Goal: Task Accomplishment & Management: Complete application form

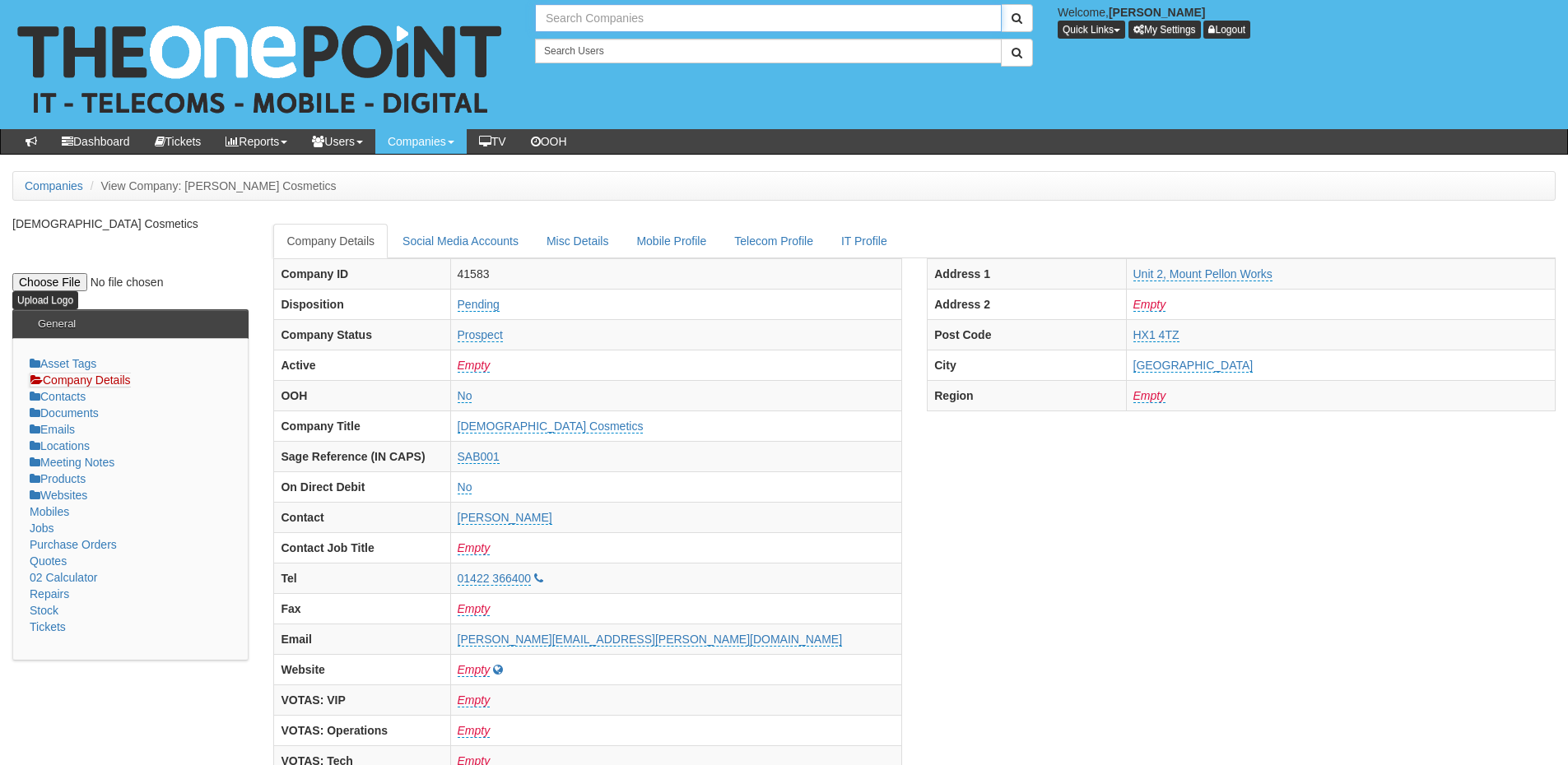
click at [568, 11] on input "text" at bounding box center [768, 18] width 467 height 28
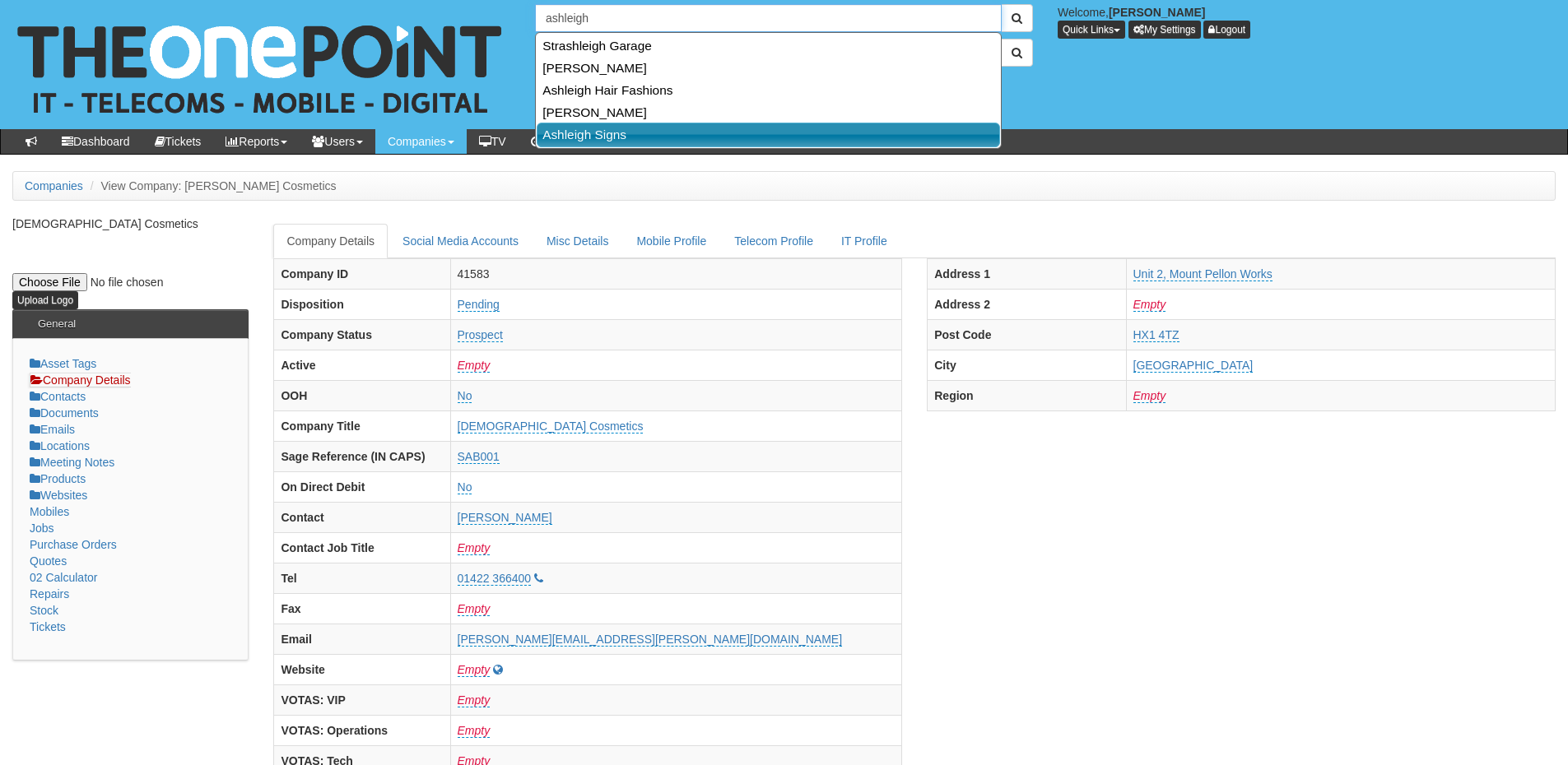
click at [587, 132] on link "Ashleigh Signs" at bounding box center [769, 134] width 464 height 23
type input "Ashleigh Signs"
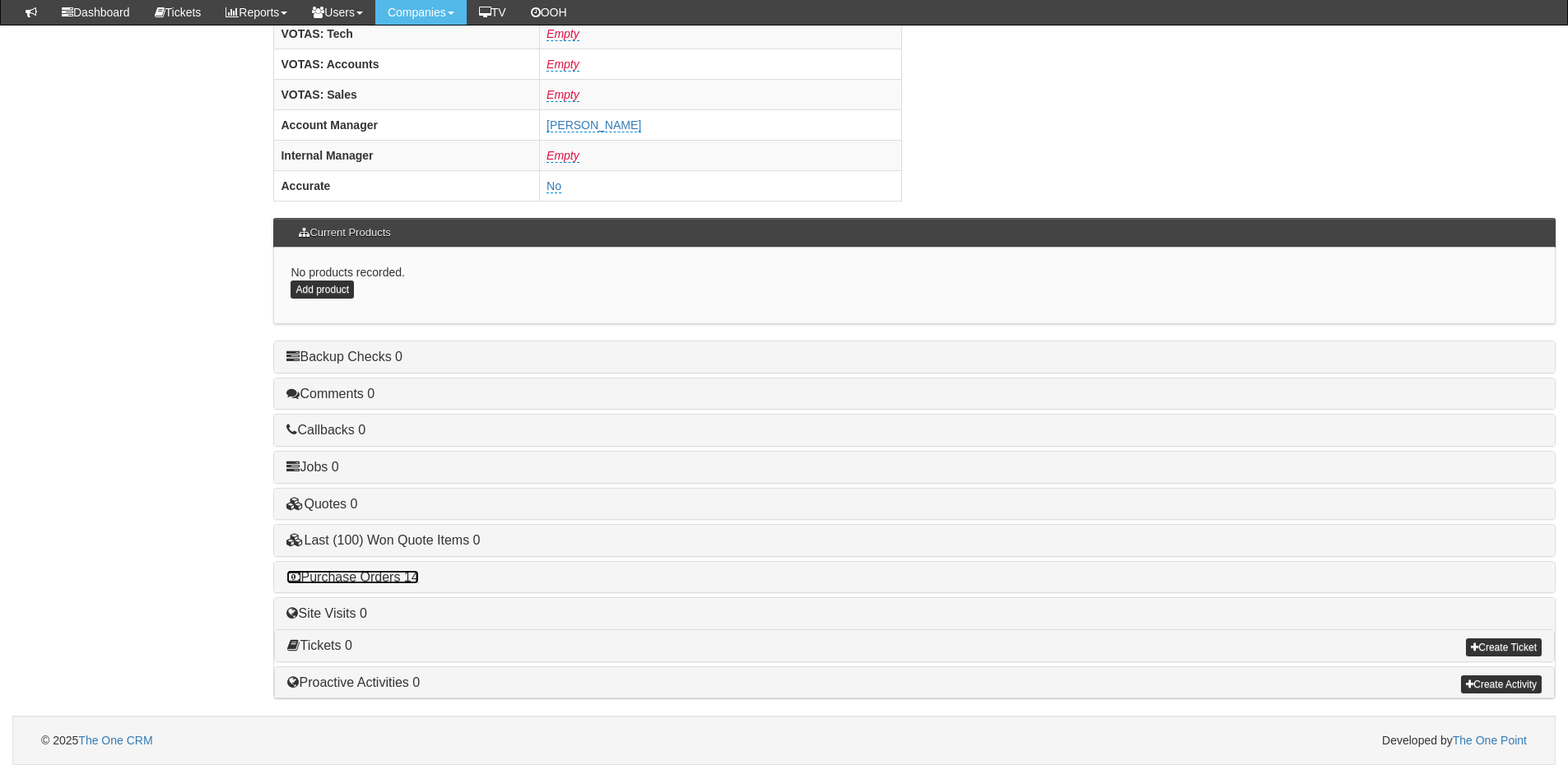
click at [400, 573] on link "Purchase Orders 14" at bounding box center [352, 577] width 131 height 14
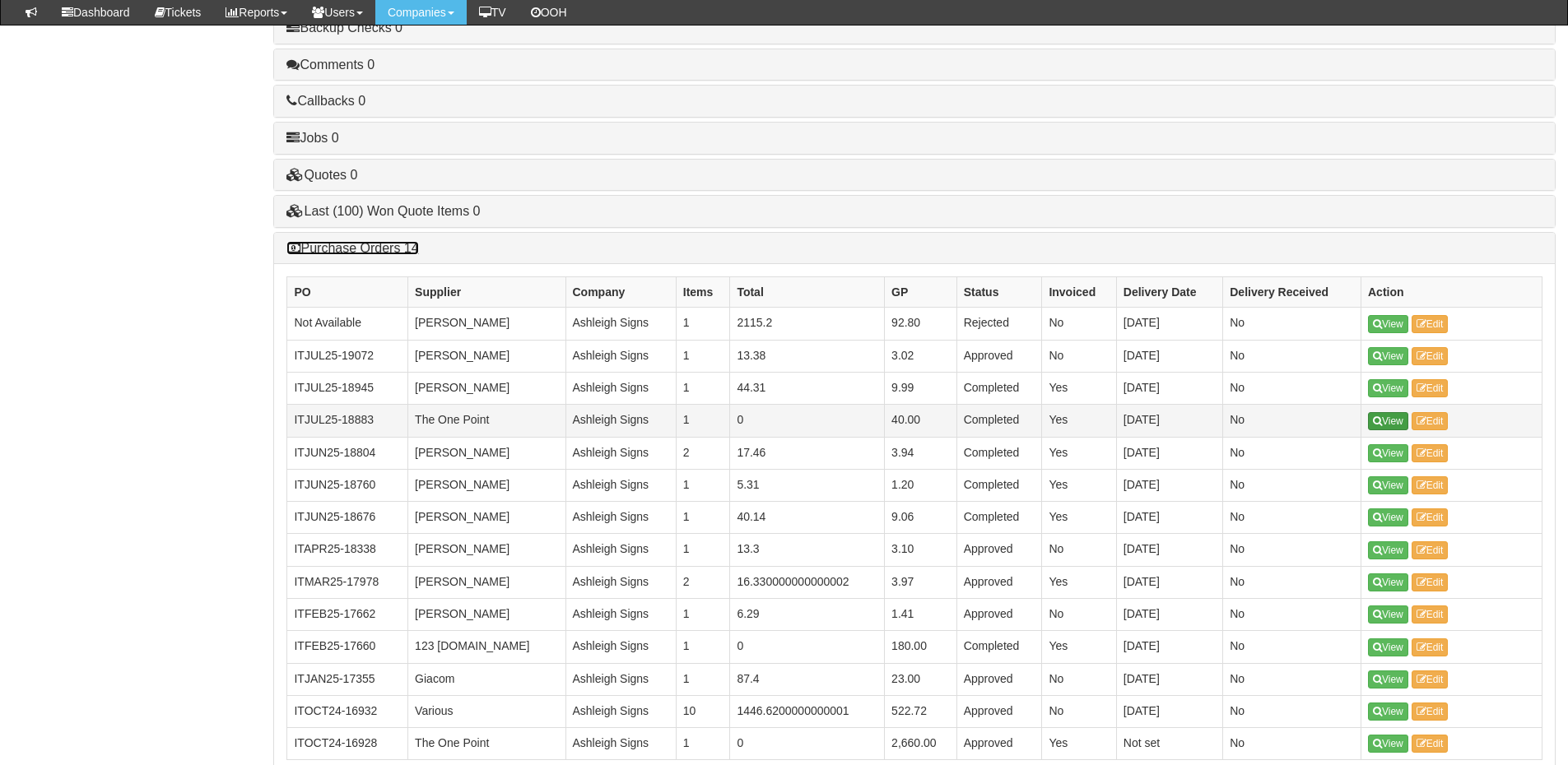
scroll to position [1014, 0]
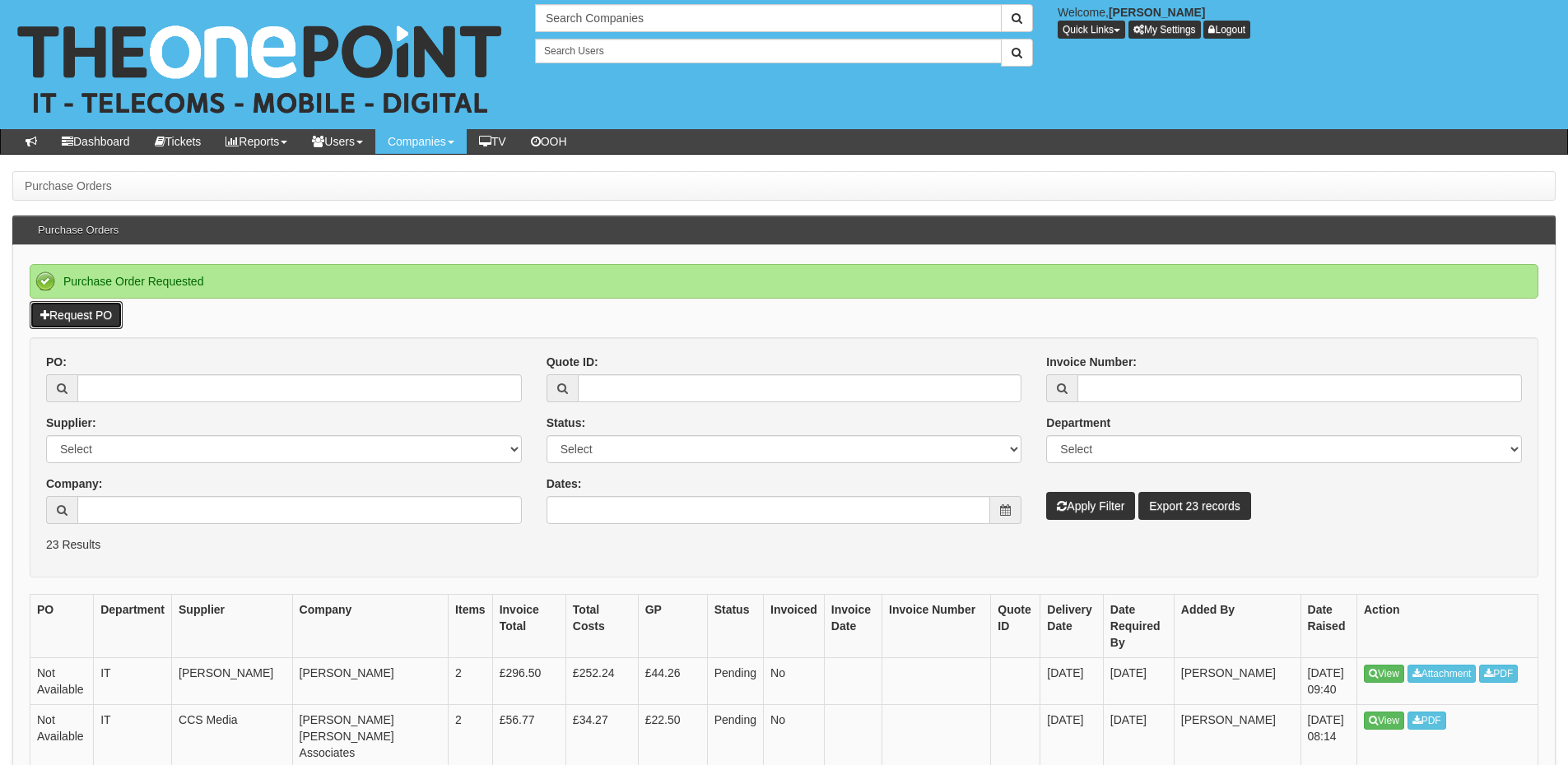
click at [113, 312] on link "Request PO" at bounding box center [76, 315] width 93 height 28
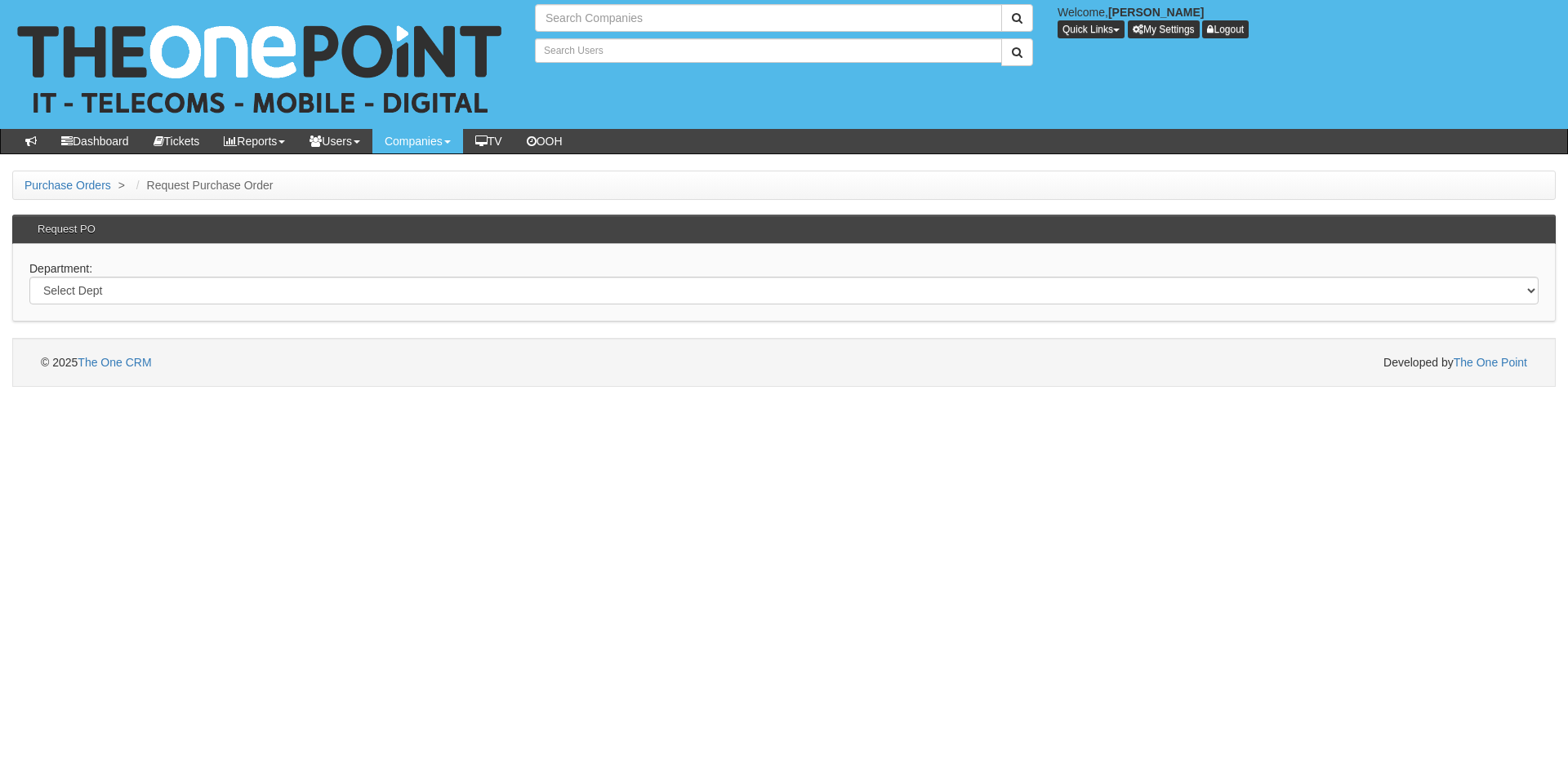
type input "Search Companies"
type input "Search Users"
click at [224, 292] on select "Select Dept Digital Internal IT Mobiles Marketing Telecoms" at bounding box center [784, 291] width 1508 height 28
select select "?pipeID=&dept=IT"
click at [30, 277] on select "Select Dept Digital Internal IT Mobiles Marketing Telecoms" at bounding box center [784, 291] width 1508 height 28
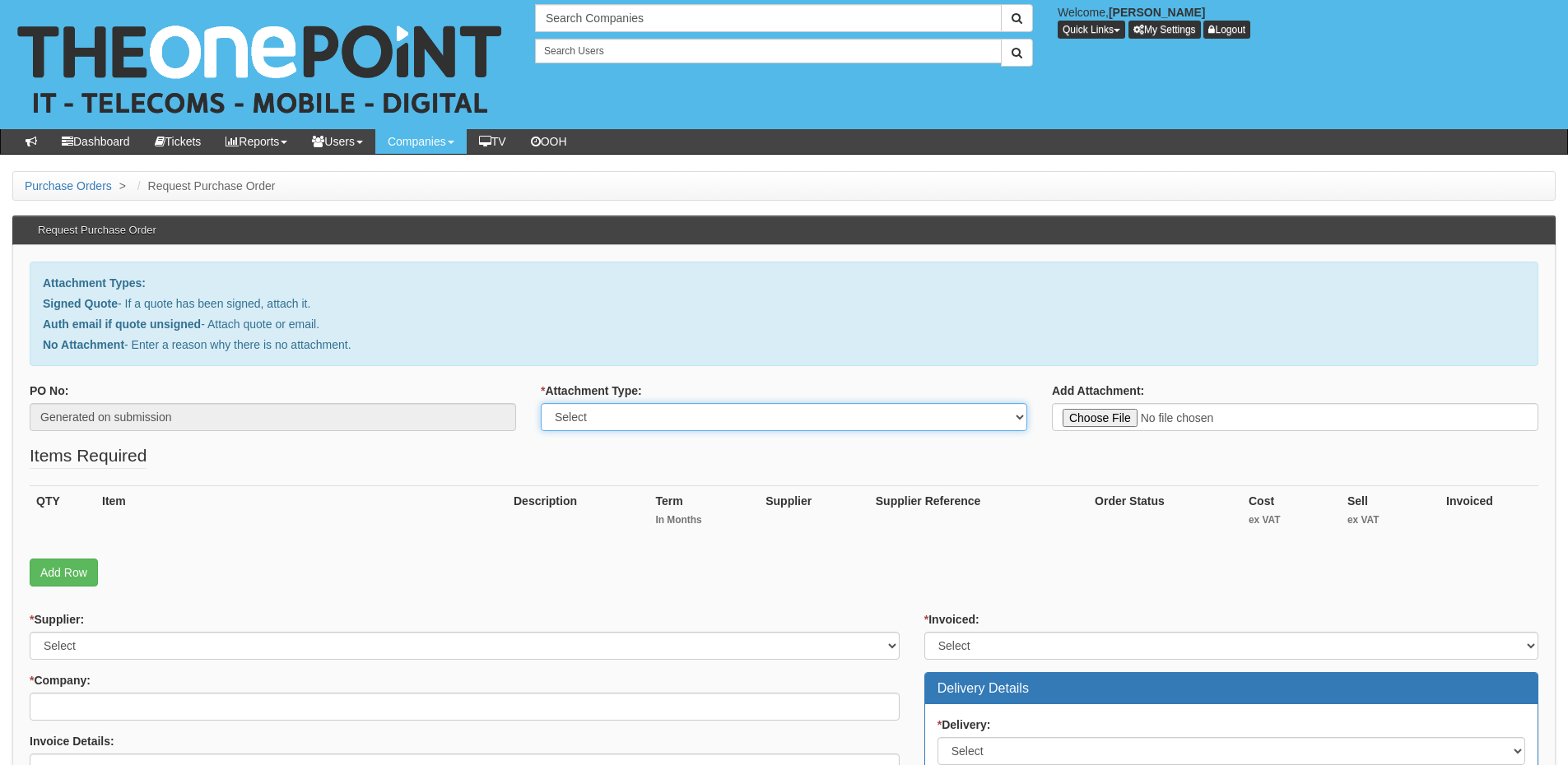
click at [665, 430] on select "Select Signed Quote Auth email with quote if unsigned No Attachment" at bounding box center [784, 418] width 486 height 28
select select "No Attachment"
click at [541, 404] on select "Select Signed Quote Auth email with quote if unsigned No Attachment" at bounding box center [784, 418] width 486 height 28
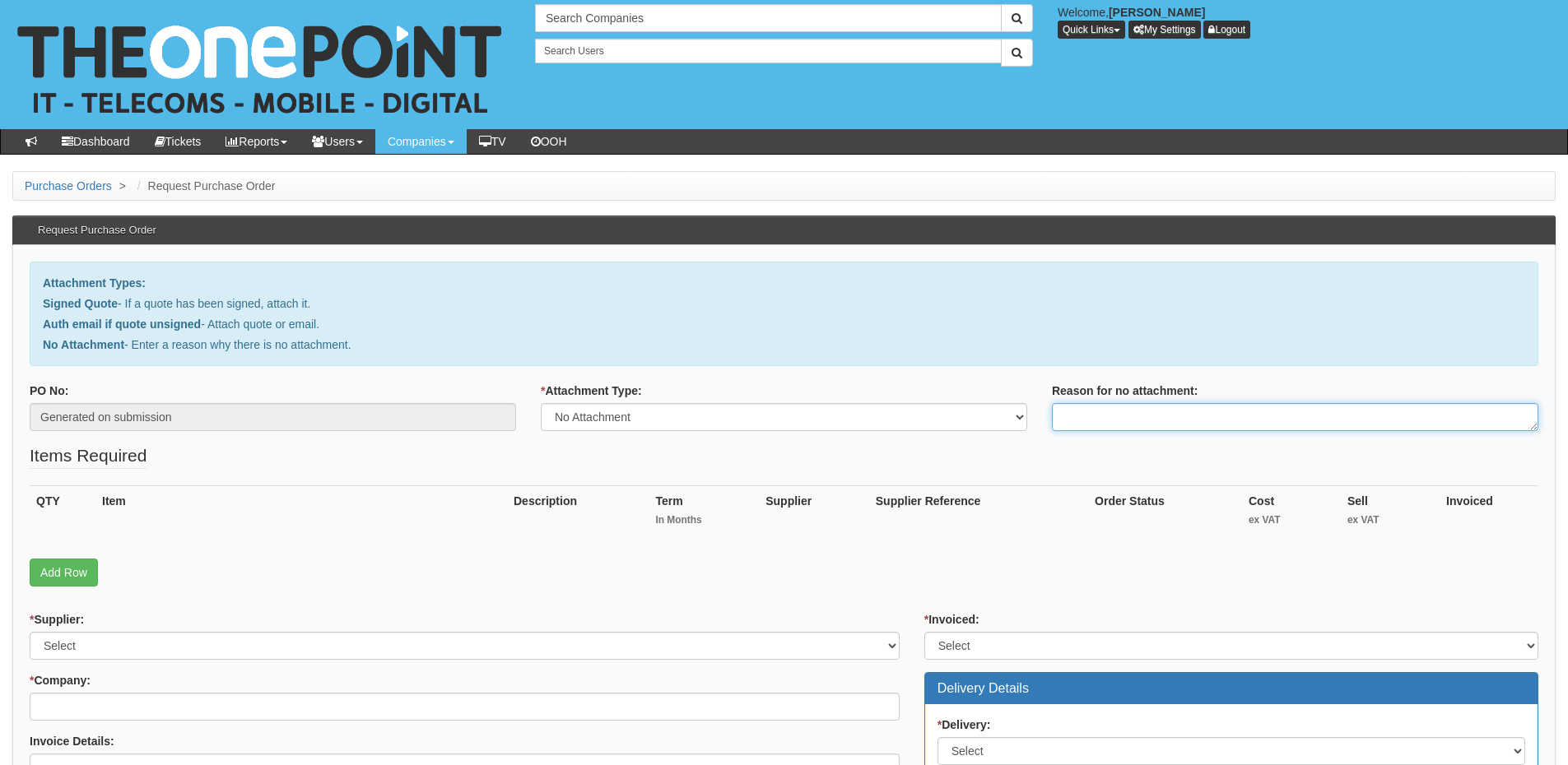
click at [1104, 418] on textarea "Reason for no attachment:" at bounding box center [1296, 418] width 486 height 28
click at [1248, 424] on textarea "Linked to ticket 422148" at bounding box center [1296, 418] width 486 height 28
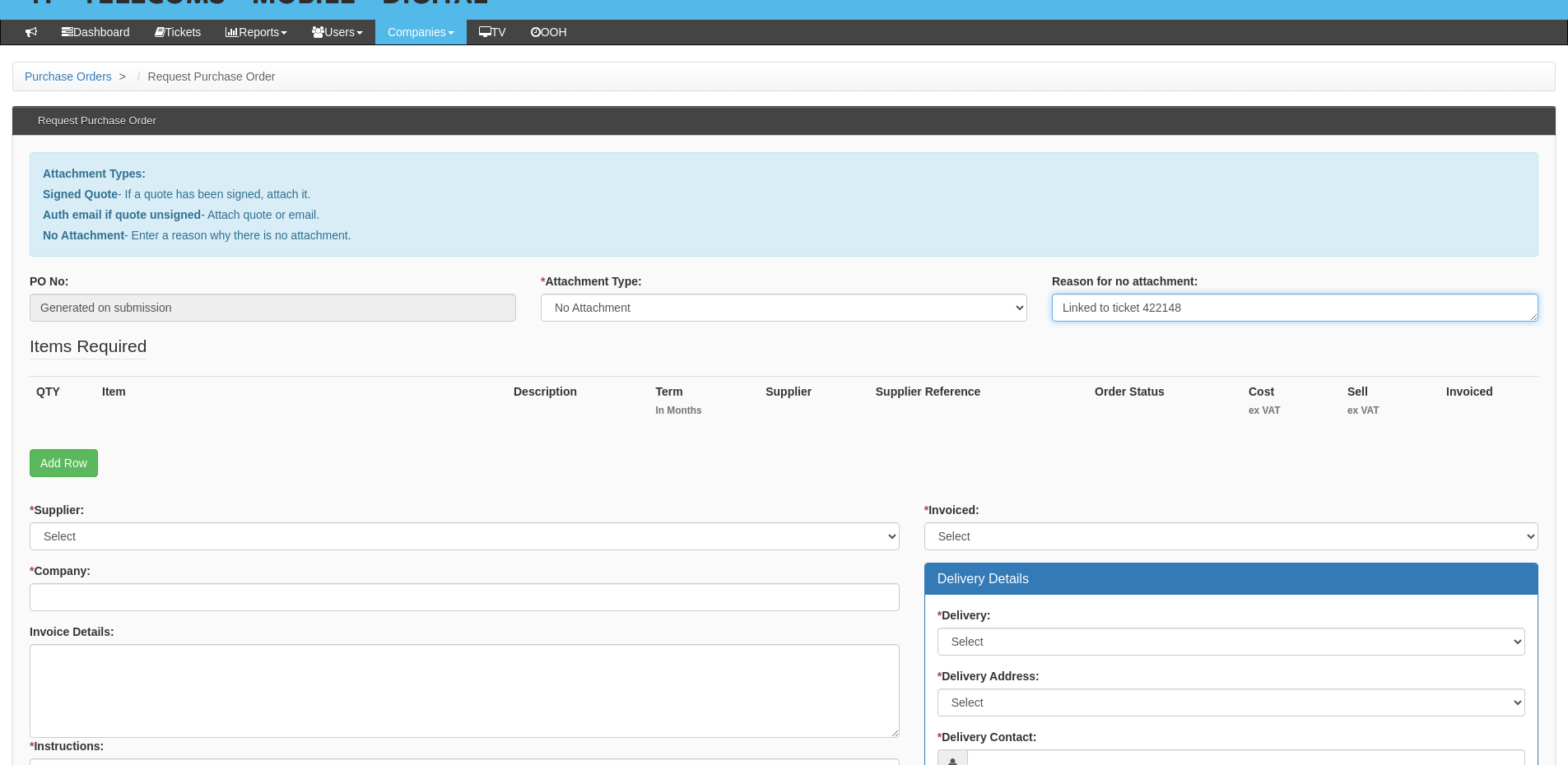
scroll to position [247, 0]
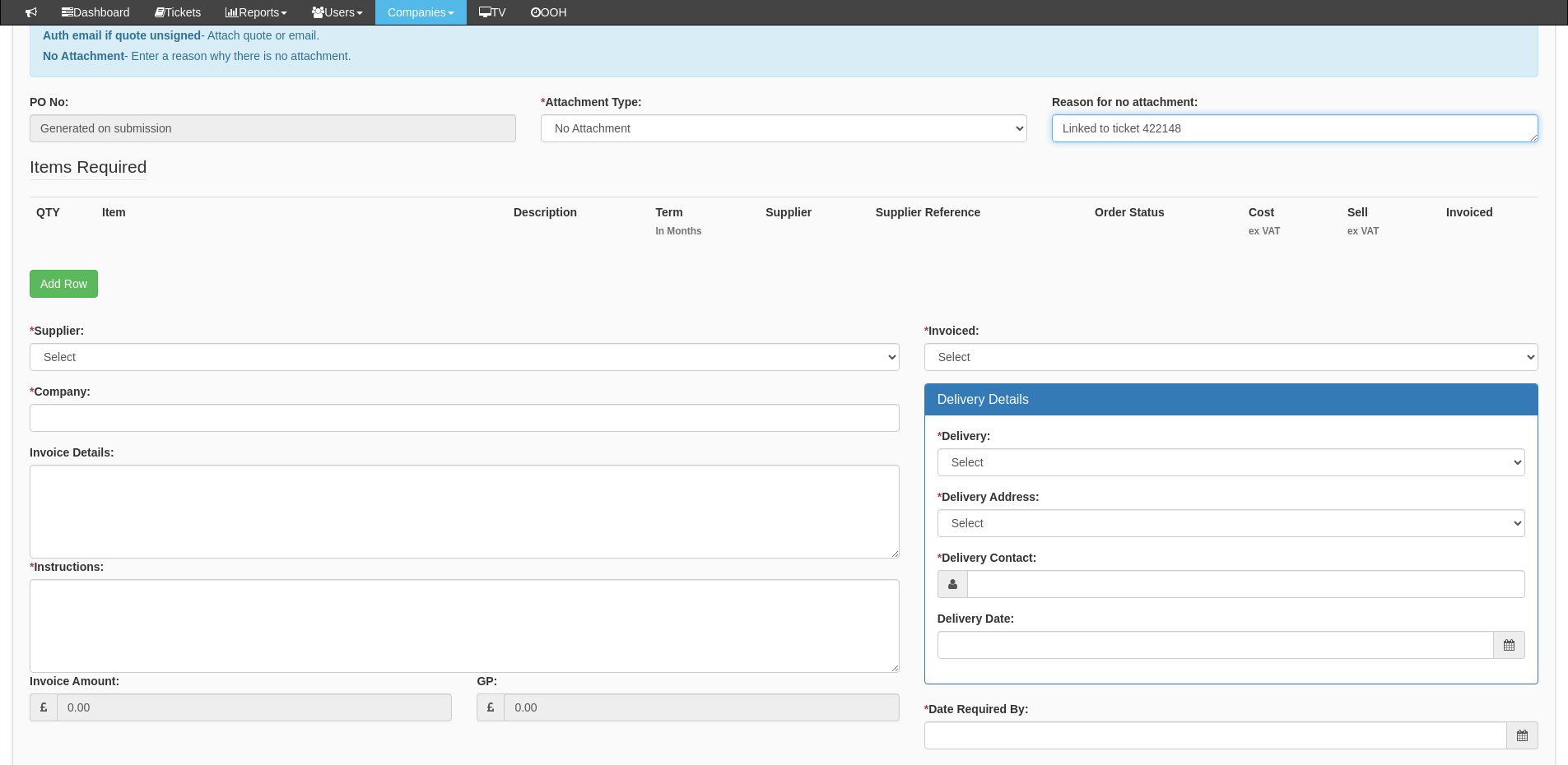
type textarea "Linked to ticket 422148"
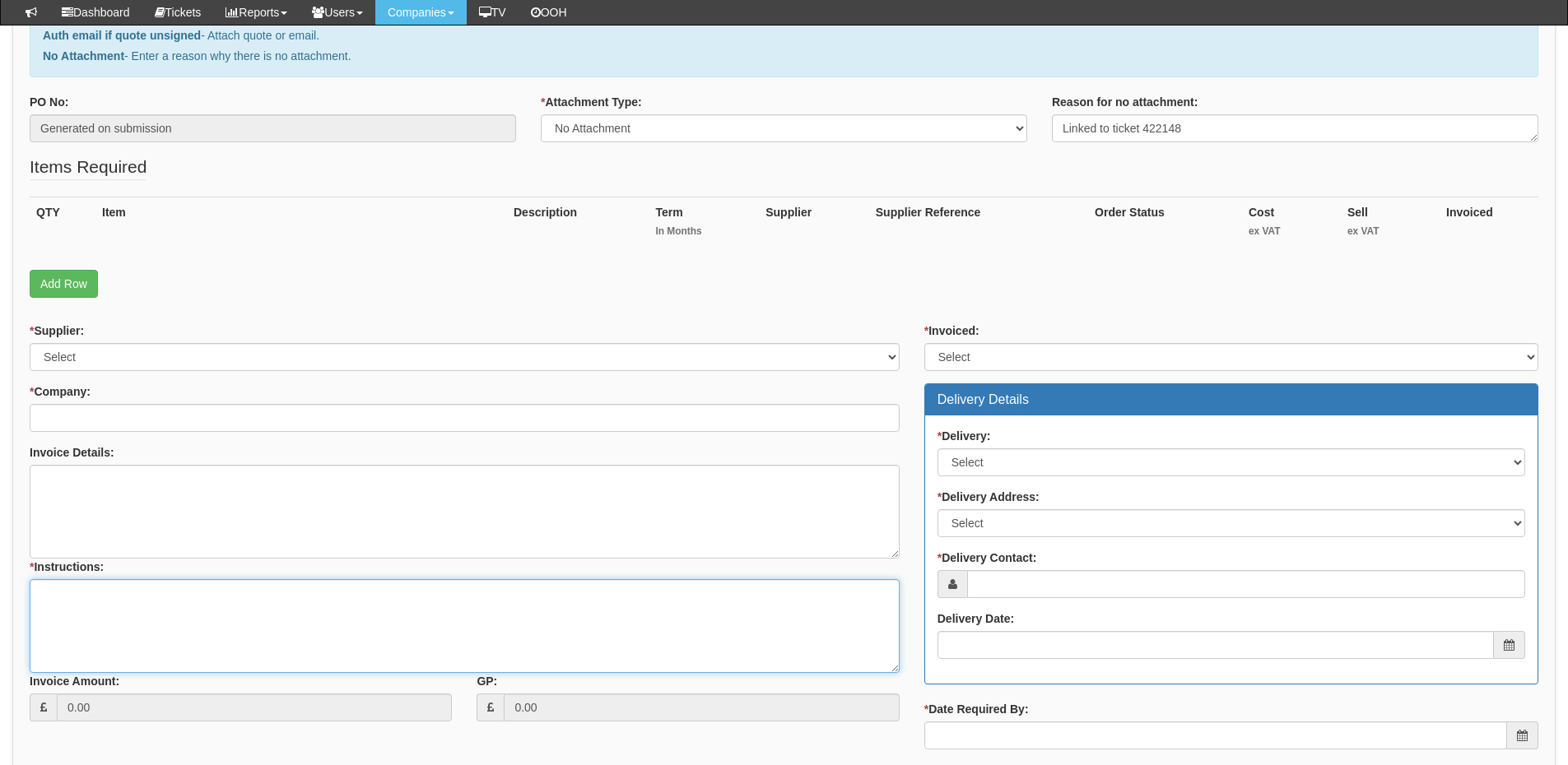
click at [179, 637] on textarea "* Instructions:" at bounding box center [465, 626] width 870 height 94
paste textarea "Linked to ticket 422148"
type textarea "Linked to ticket 422148"
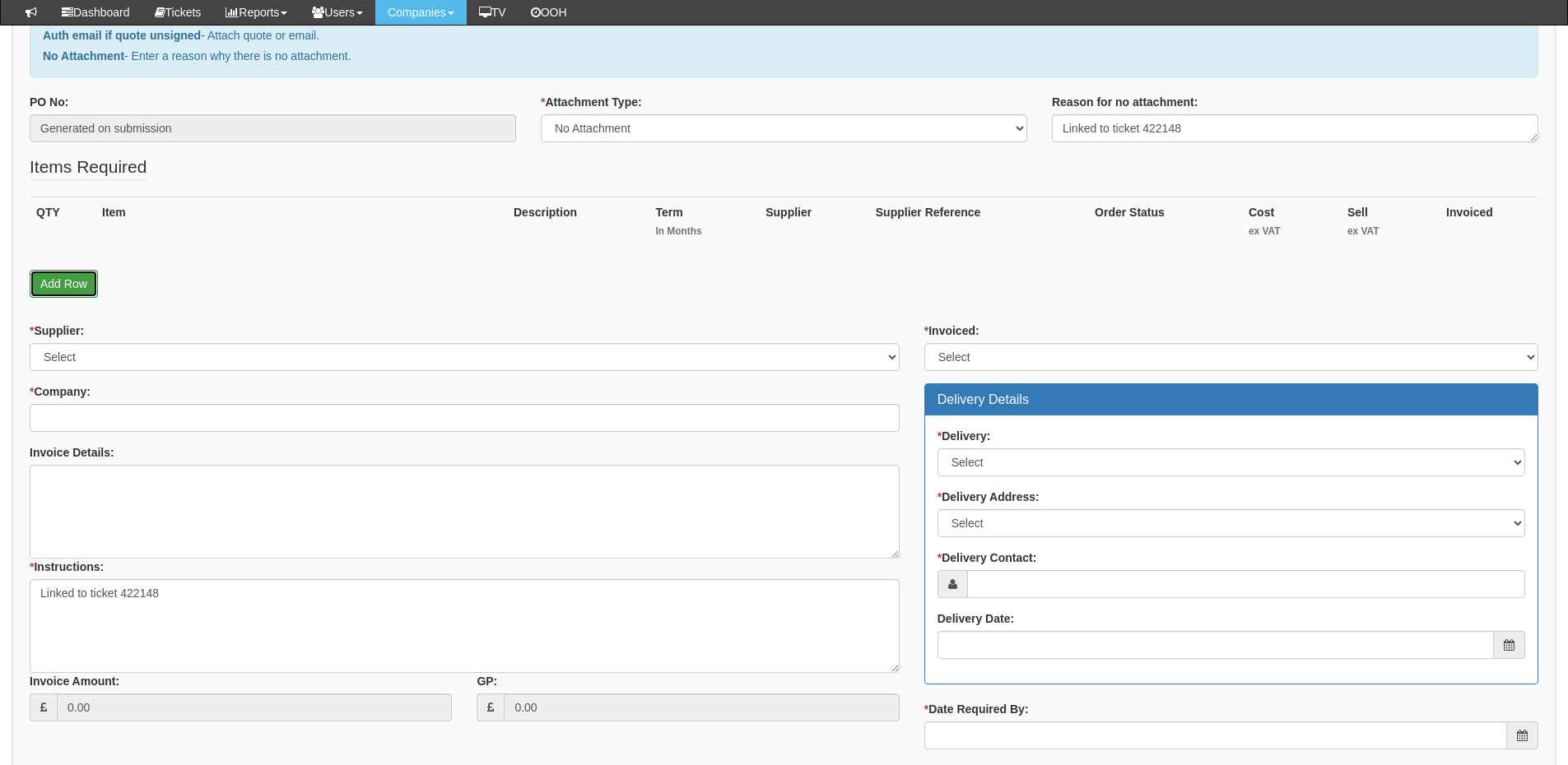
click at [81, 284] on link "Add Row" at bounding box center [64, 284] width 69 height 28
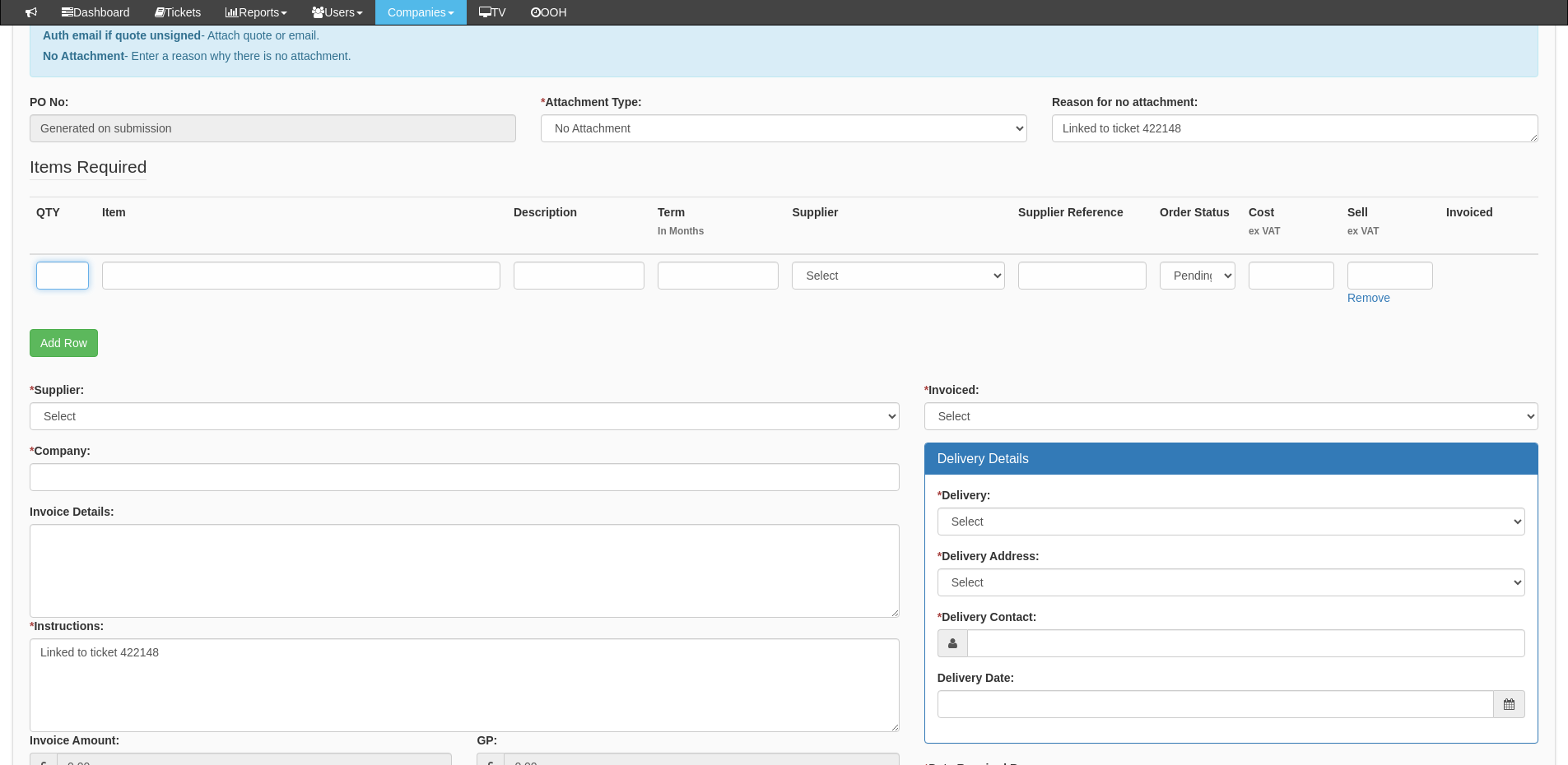
click at [81, 284] on input "text" at bounding box center [63, 276] width 53 height 28
type input "1"
type input "3"
click at [115, 272] on input "text" at bounding box center [301, 276] width 398 height 28
type input "Laptop Set up"
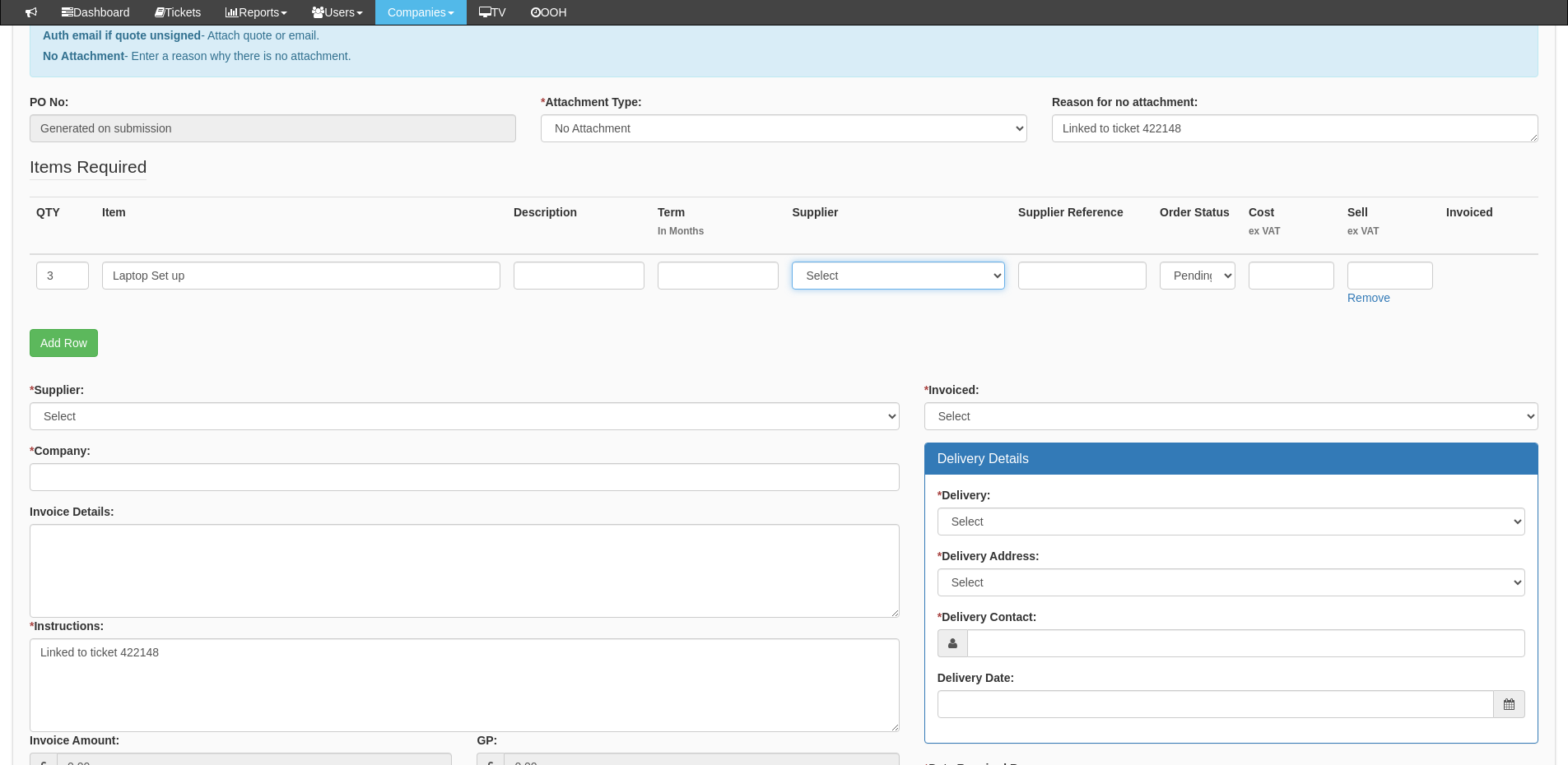
click at [823, 275] on select "Select 123 REG.co.uk 1Password 3 4Gon AA Jones Electric Ltd Abzorb Access Group…" at bounding box center [899, 276] width 213 height 28
select select "81"
click at [796, 262] on select "Select 123 REG.co.uk 1Password 3 4Gon AA Jones Electric Ltd Abzorb Access Group…" at bounding box center [899, 276] width 213 height 28
click at [1390, 284] on input "text" at bounding box center [1390, 276] width 85 height 28
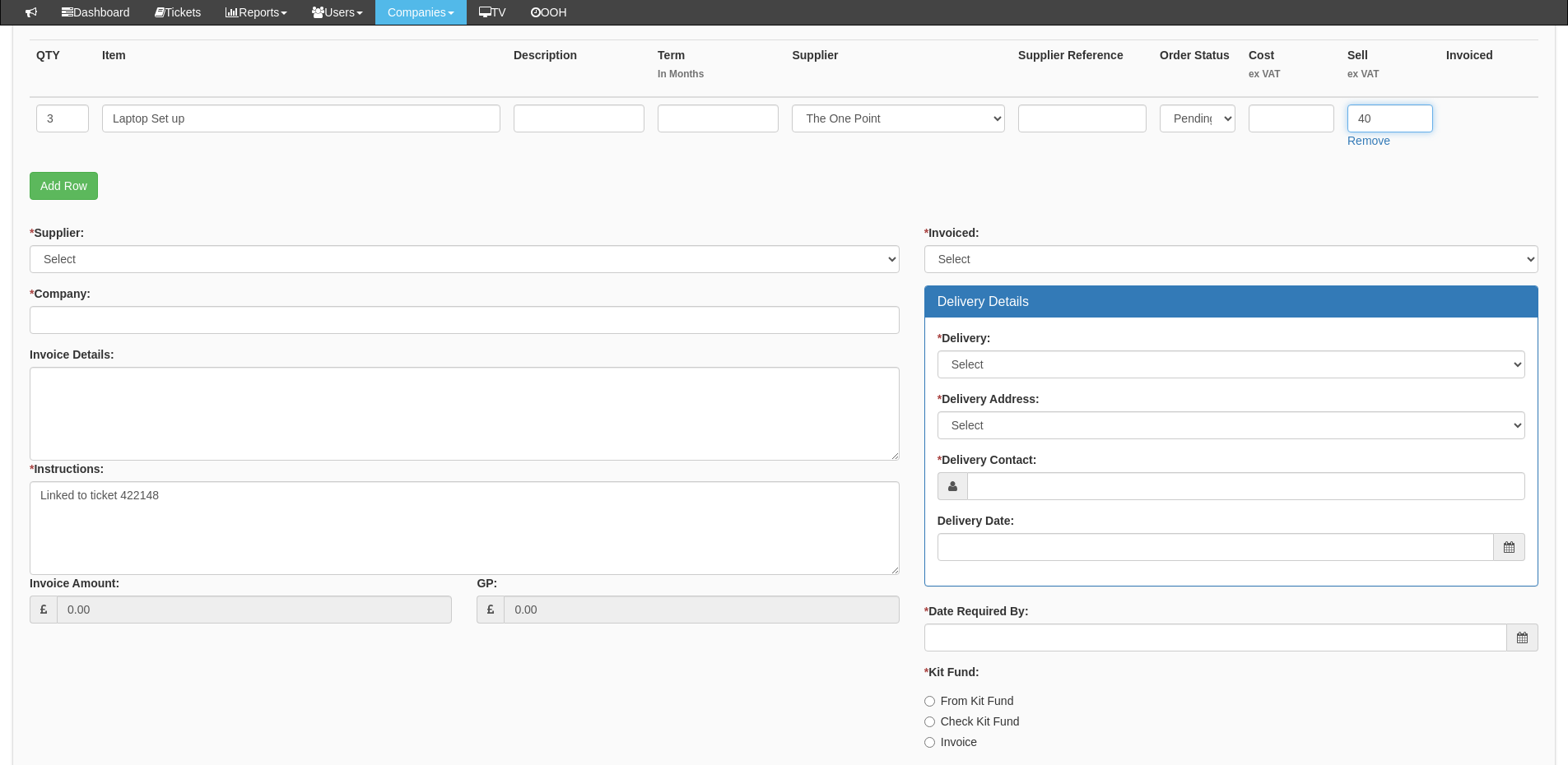
scroll to position [411, 0]
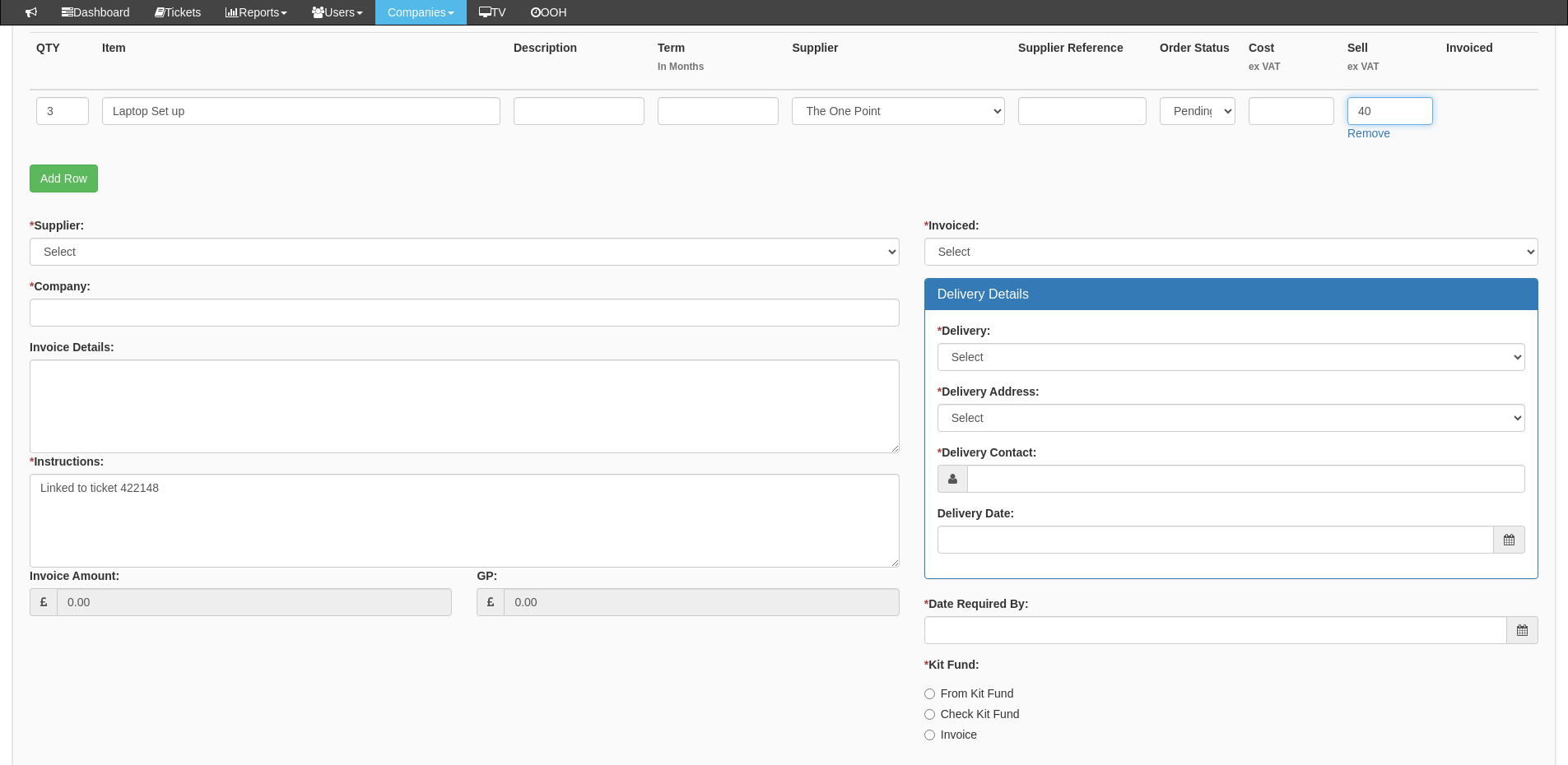
type input "40"
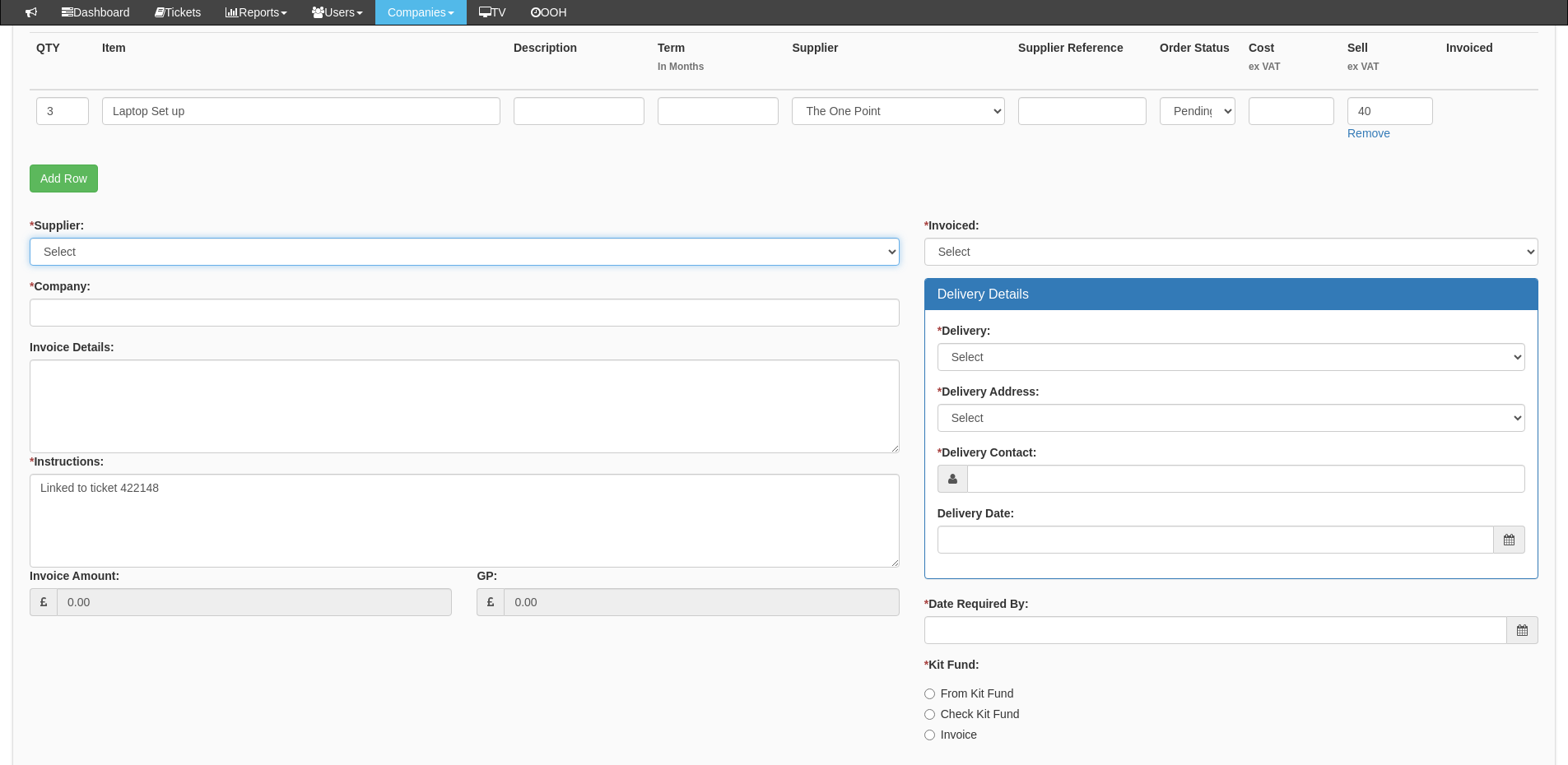
click at [153, 259] on select "Select 123 REG.co.uk 1Password 3 4Gon AA Jones Electric Ltd Abzorb Access Group…" at bounding box center [465, 252] width 870 height 28
select select "81"
click at [30, 237] on select "Select 123 REG.co.uk 1Password 3 4Gon AA Jones Electric Ltd Abzorb Access Group…" at bounding box center [465, 252] width 870 height 28
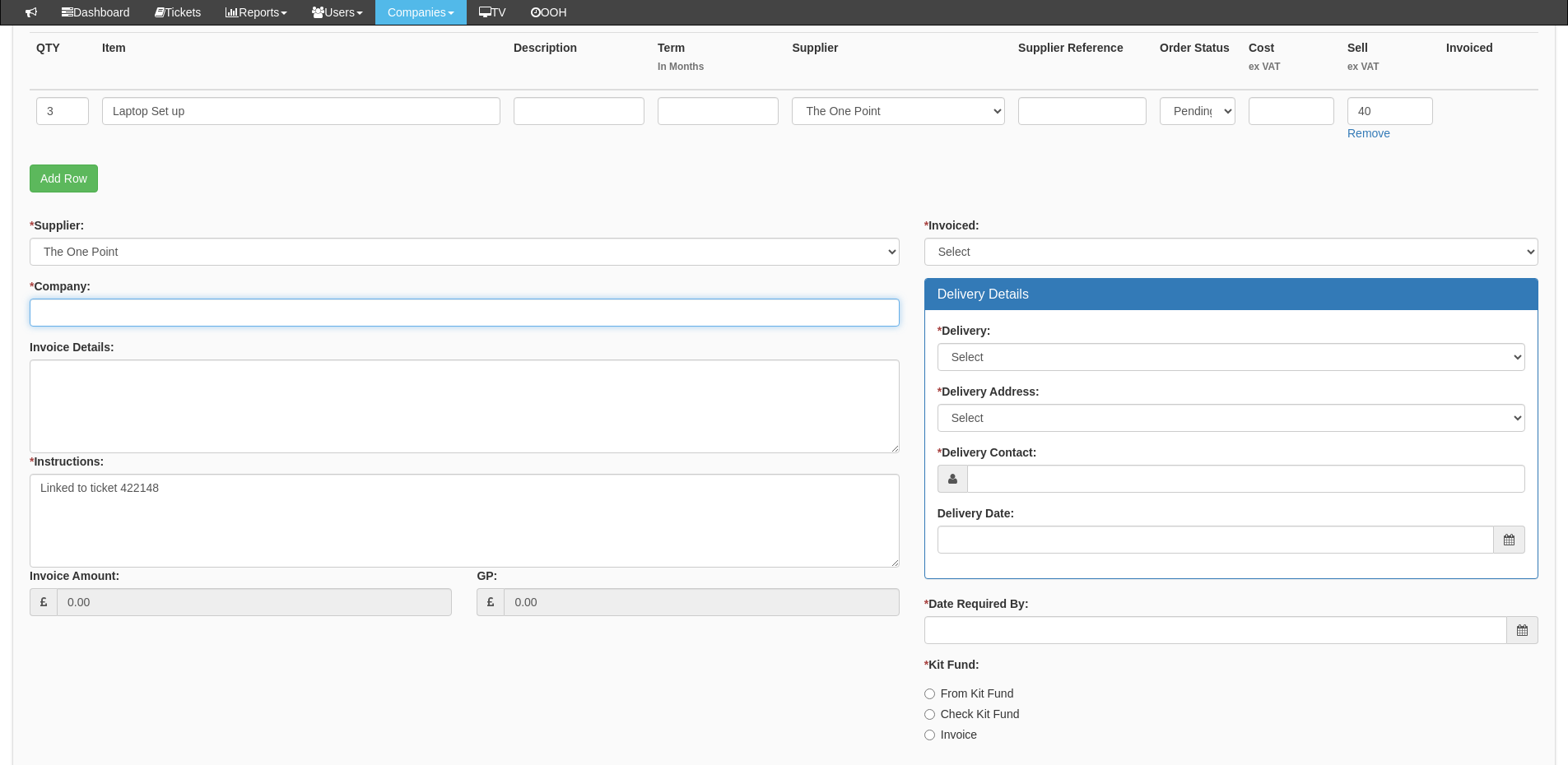
click at [150, 317] on input "* Company:" at bounding box center [465, 313] width 870 height 28
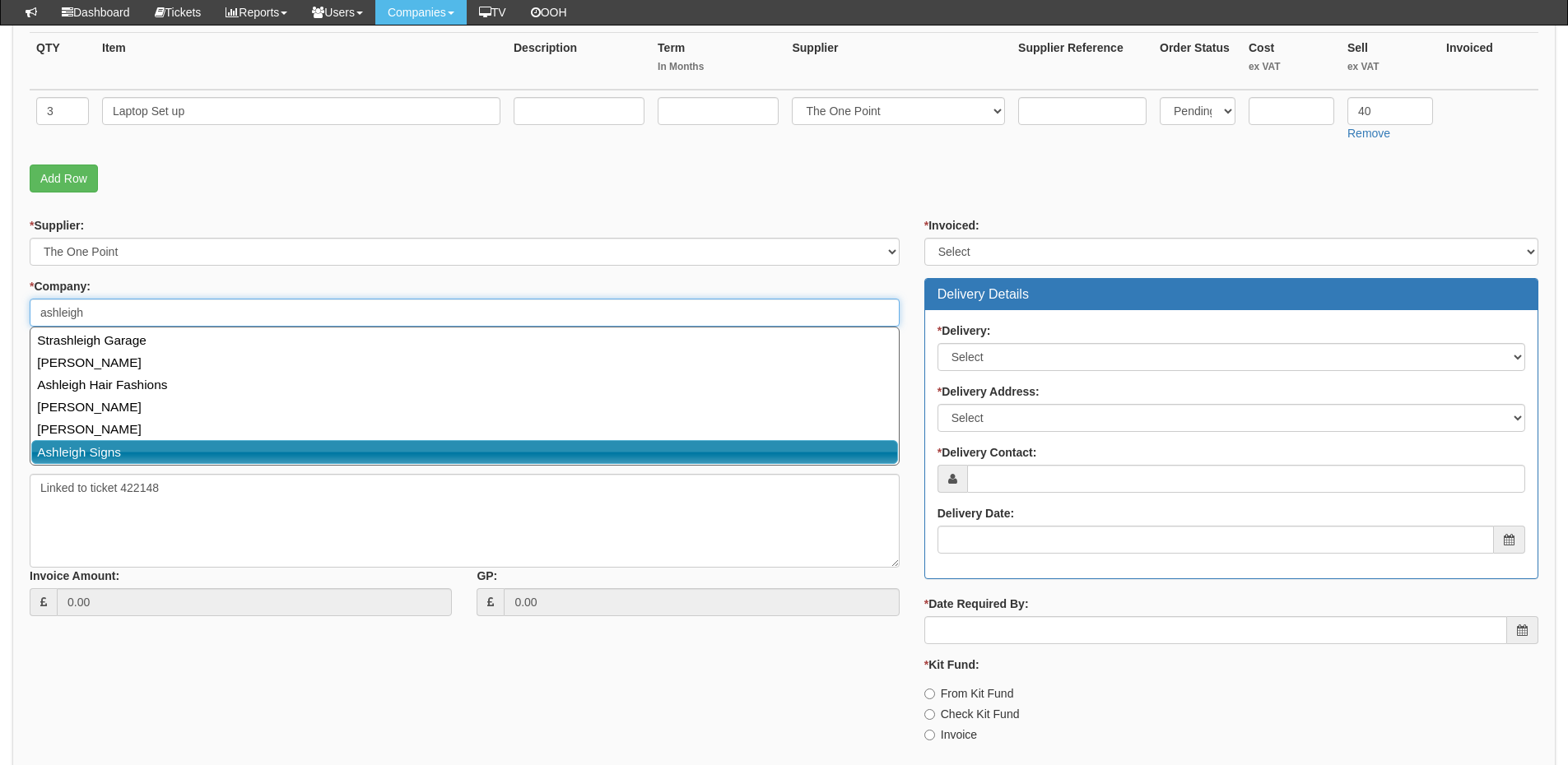
click at [137, 451] on link "Ashleigh Signs" at bounding box center [464, 451] width 867 height 23
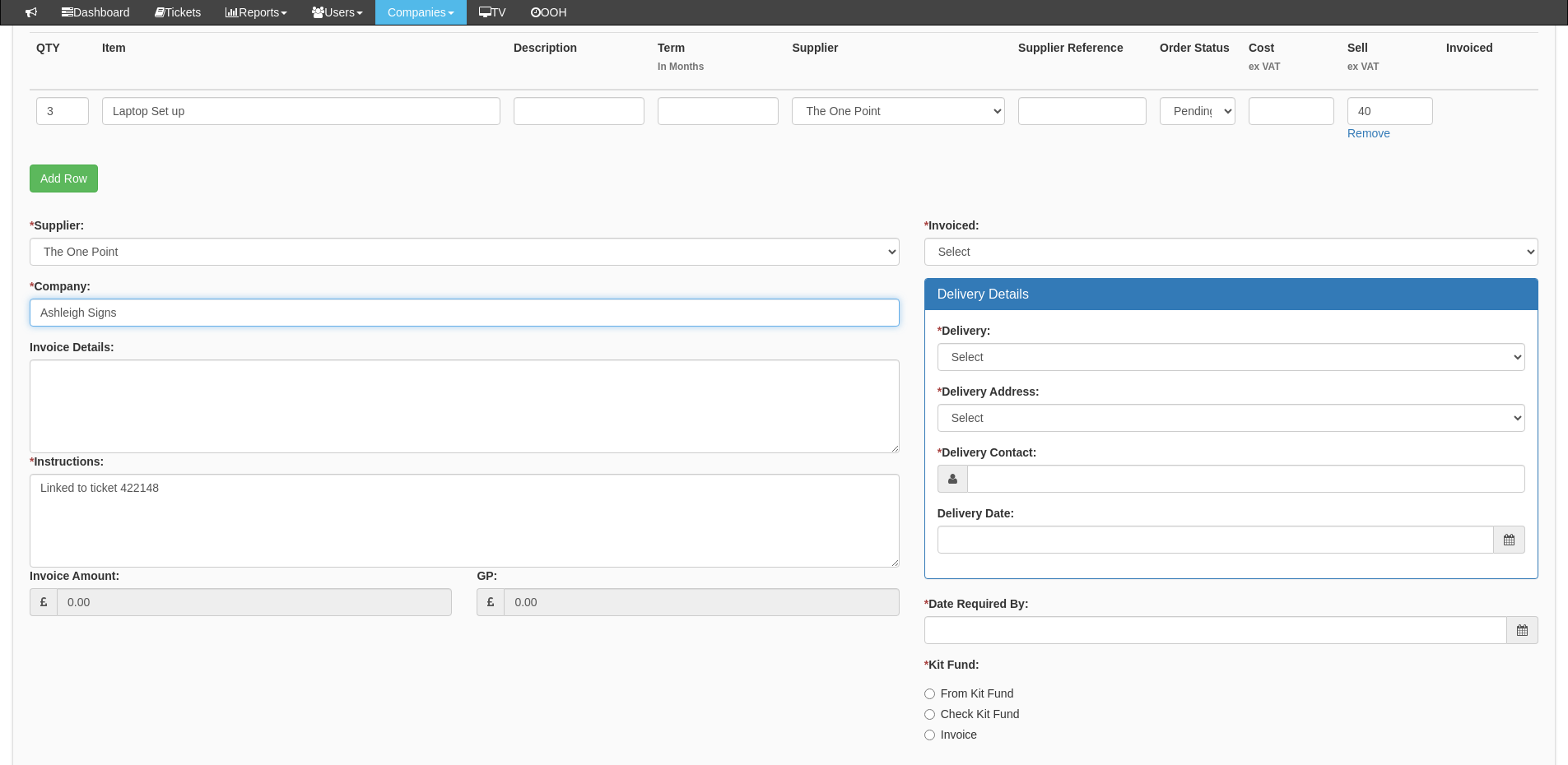
type input "Ashleigh Signs"
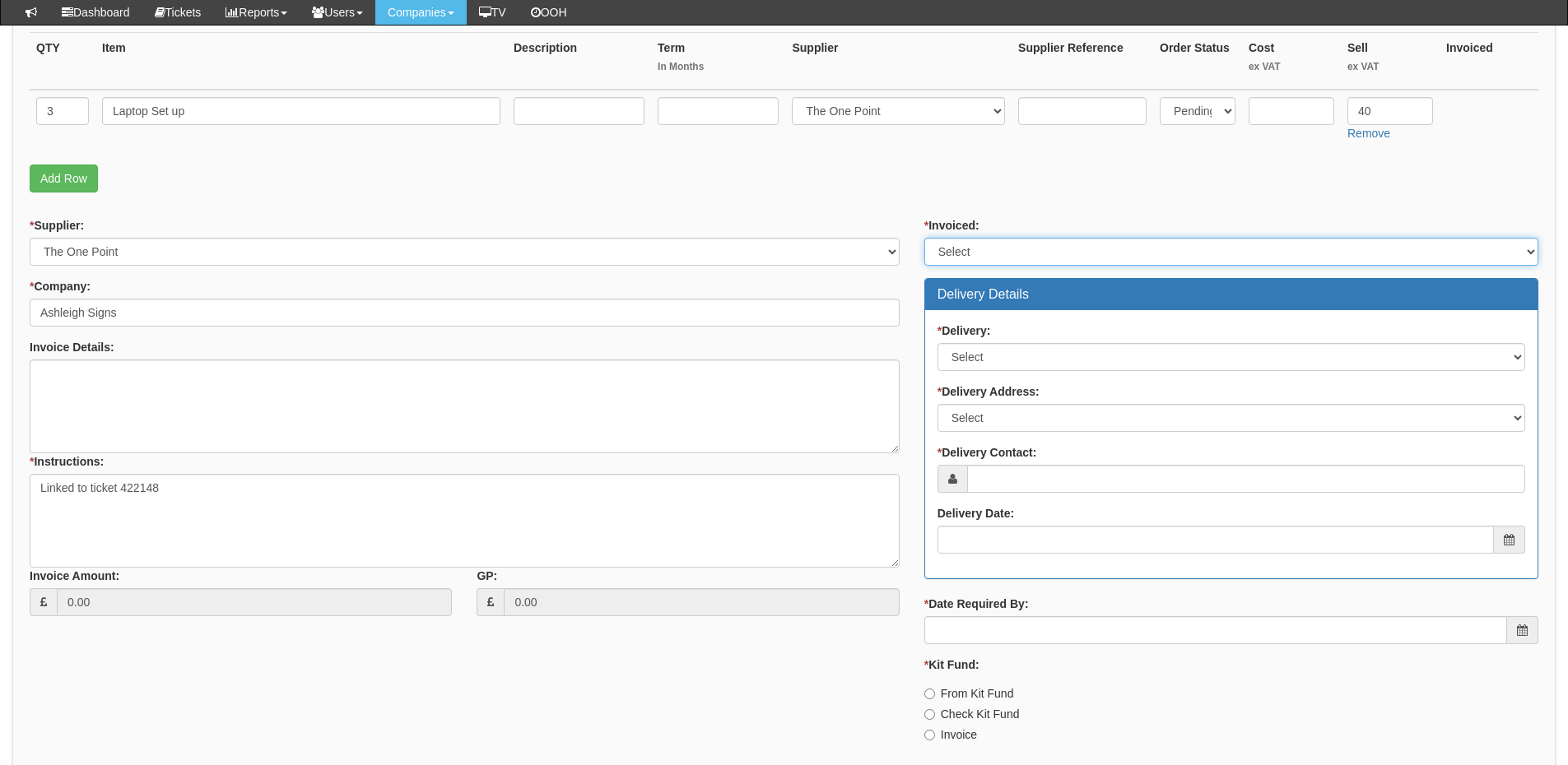
drag, startPoint x: 1002, startPoint y: 245, endPoint x: 1003, endPoint y: 264, distance: 19.0
click at [1002, 245] on select "Select Yes No N/A STB (part of order)" at bounding box center [1232, 252] width 614 height 28
select select "2"
click at [925, 237] on select "Select Yes No N/A STB (part of order)" at bounding box center [1232, 252] width 614 height 28
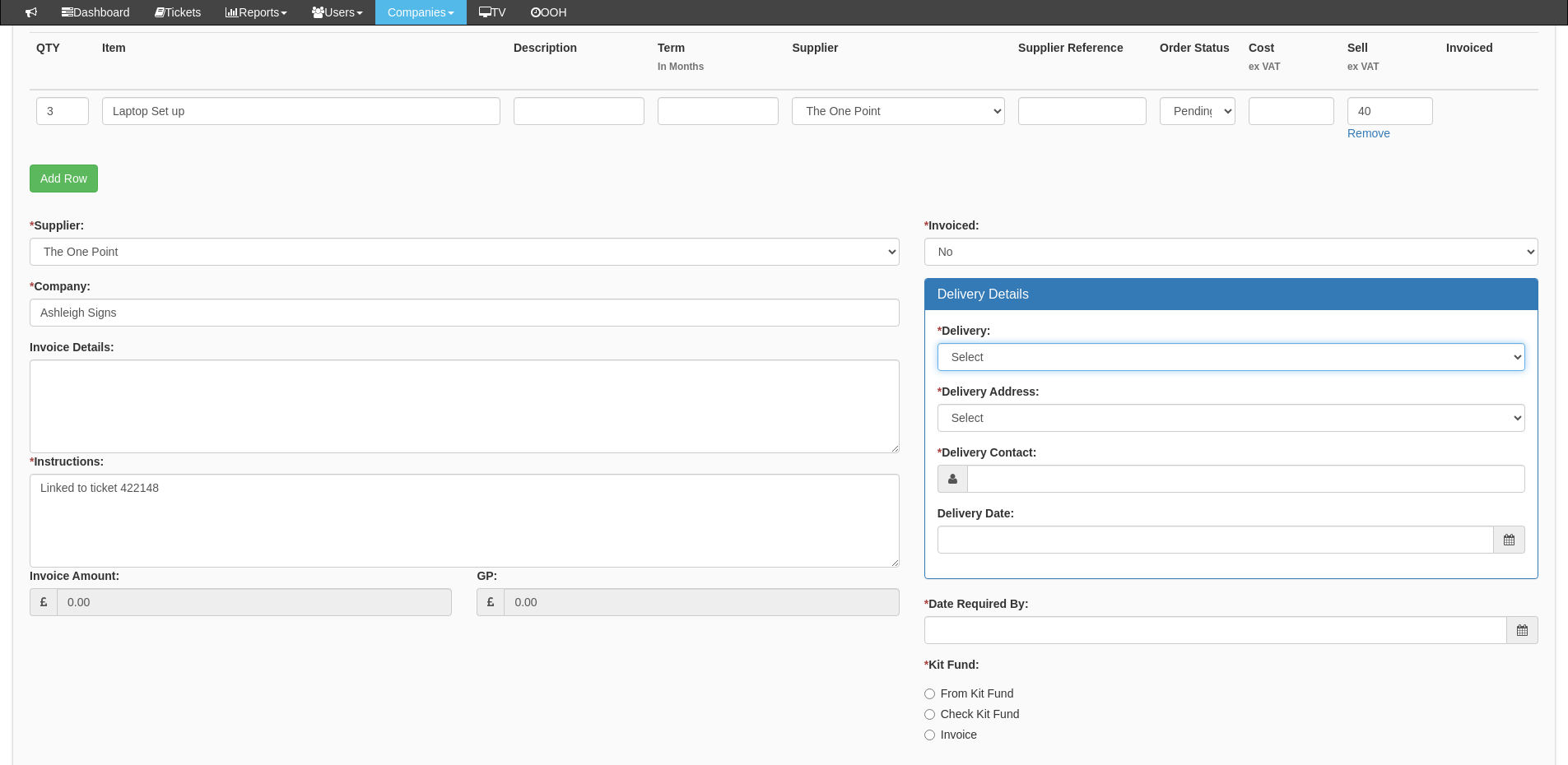
drag, startPoint x: 988, startPoint y: 352, endPoint x: 990, endPoint y: 371, distance: 19.1
click at [988, 352] on select "Select No Not Applicable Yes" at bounding box center [1232, 358] width 588 height 28
select select "3"
click at [938, 344] on select "Select No Not Applicable Yes" at bounding box center [1232, 358] width 588 height 28
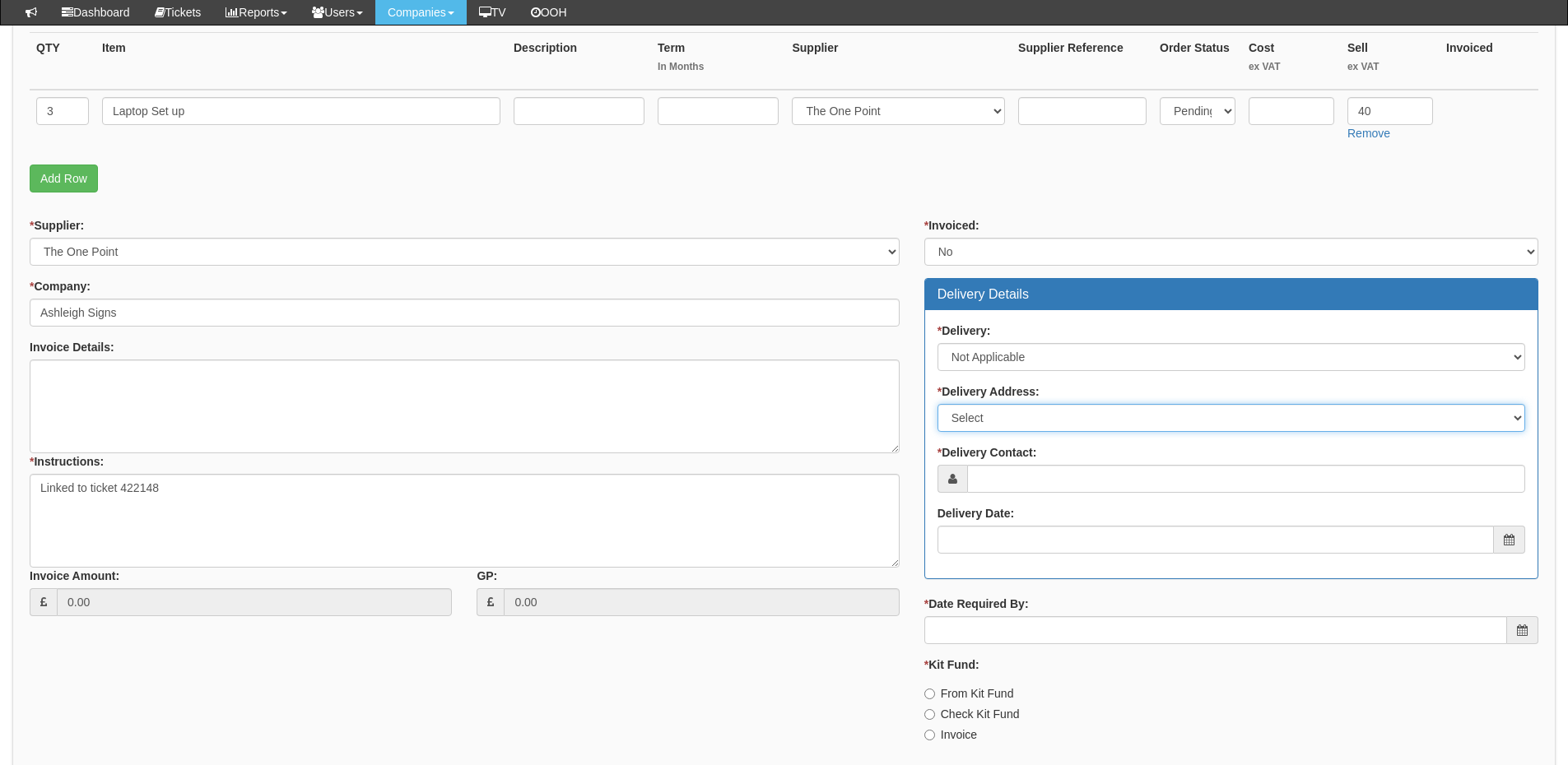
click at [996, 426] on select "Select Not Applicable Main Address - WF61TE Other" at bounding box center [1232, 419] width 588 height 28
select select "N/A"
click at [938, 405] on select "Select Not Applicable Main Address - WF61TE Other" at bounding box center [1232, 419] width 588 height 28
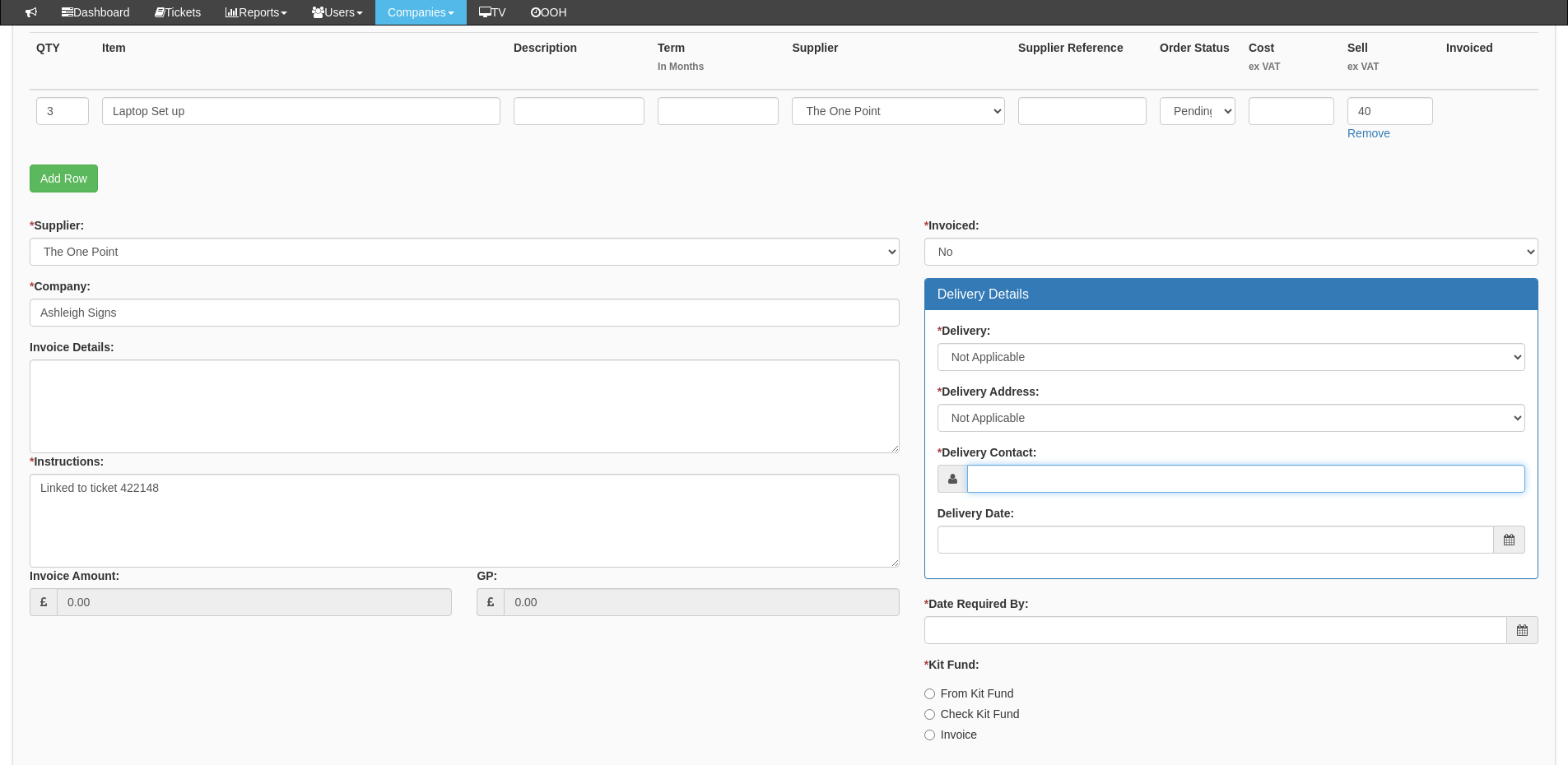
click at [1002, 491] on input "* Delivery Contact:" at bounding box center [1246, 479] width 559 height 28
click at [1020, 490] on input "* Delivery Contact:" at bounding box center [1246, 479] width 559 height 28
paste input "[PERSON_NAME]"
type input "[PERSON_NAME]"
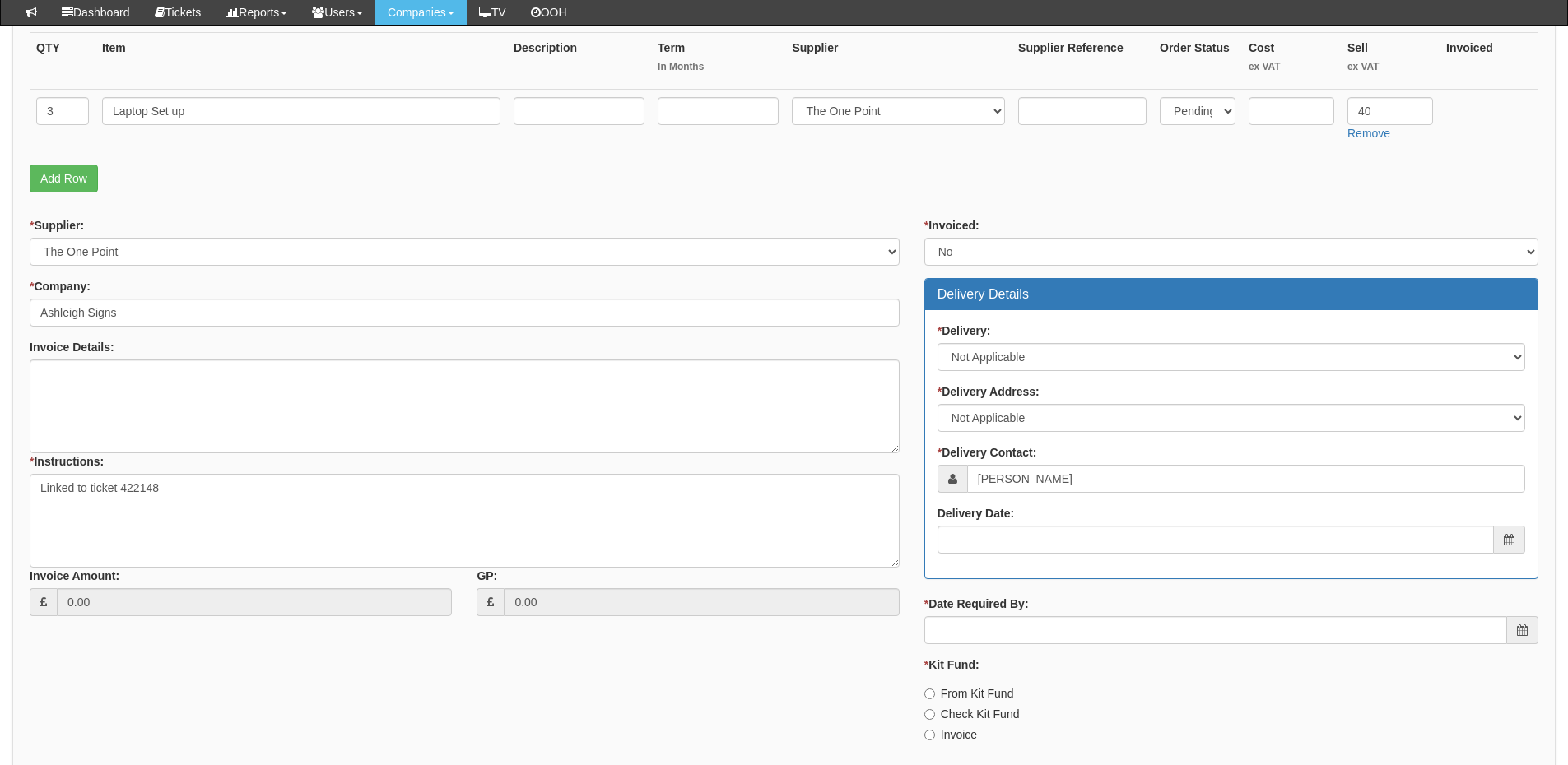
click at [1013, 567] on div "* Delivery: Select No Not Applicable Yes * Delivery Address: Select Not Applica…" at bounding box center [1232, 445] width 612 height 268
click at [1017, 544] on input "Delivery Date:" at bounding box center [1216, 540] width 557 height 28
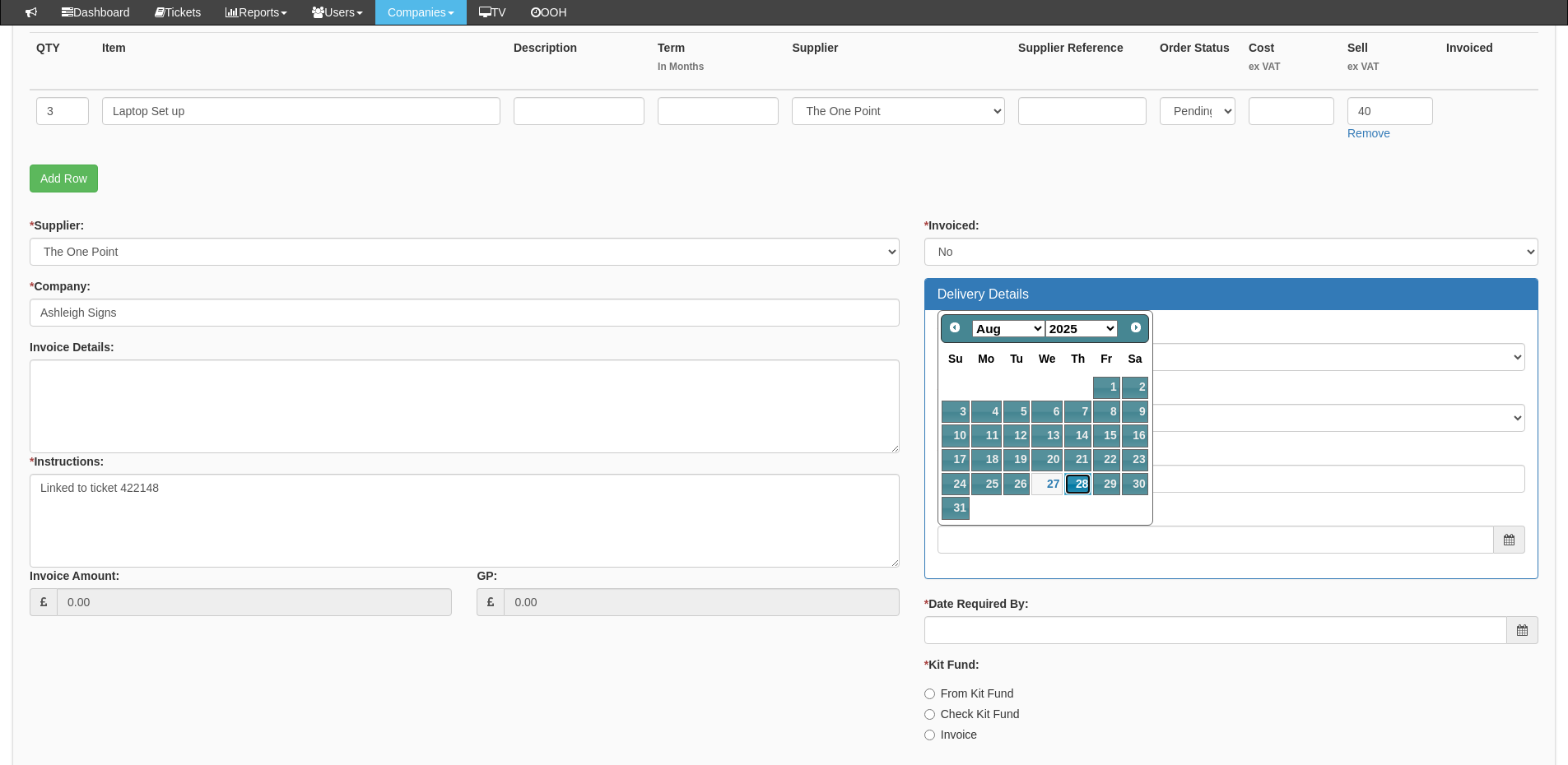
click at [1075, 480] on link "28" at bounding box center [1078, 484] width 27 height 23
type input "2025-08-28"
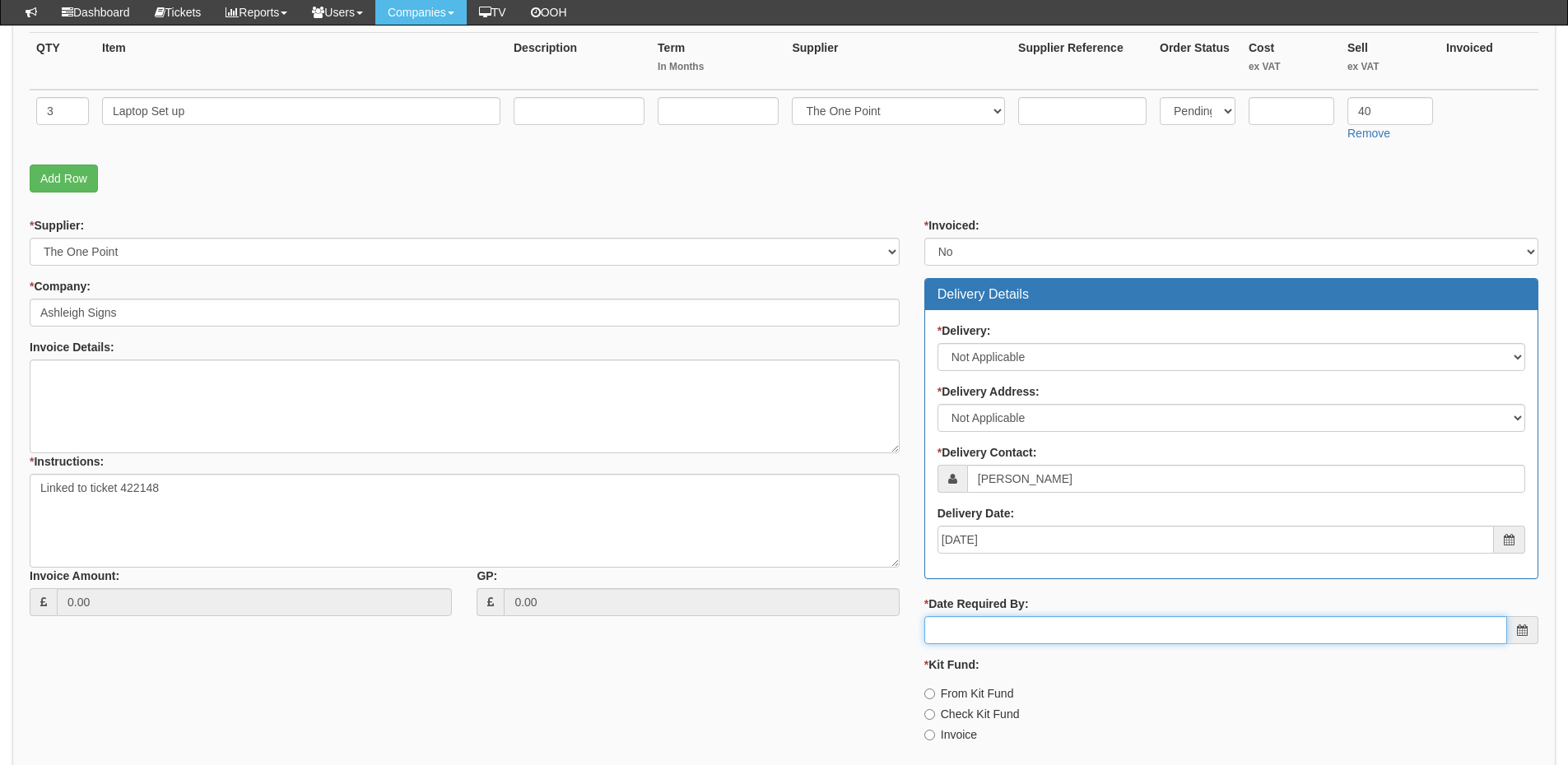
click at [1048, 640] on input "* Date Required By:" at bounding box center [1216, 631] width 583 height 28
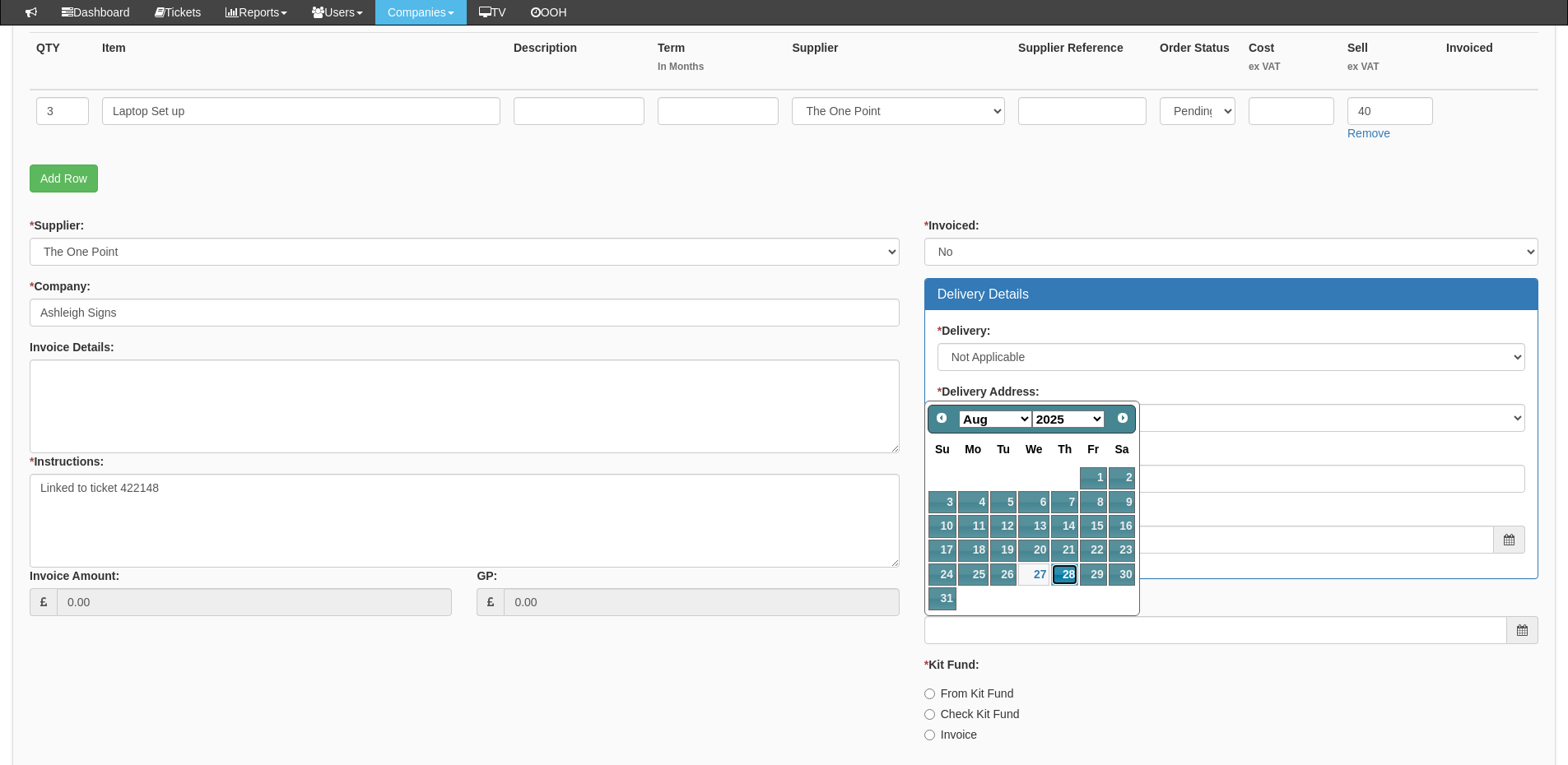
click at [1070, 569] on link "28" at bounding box center [1065, 575] width 27 height 23
type input "2025-08-28"
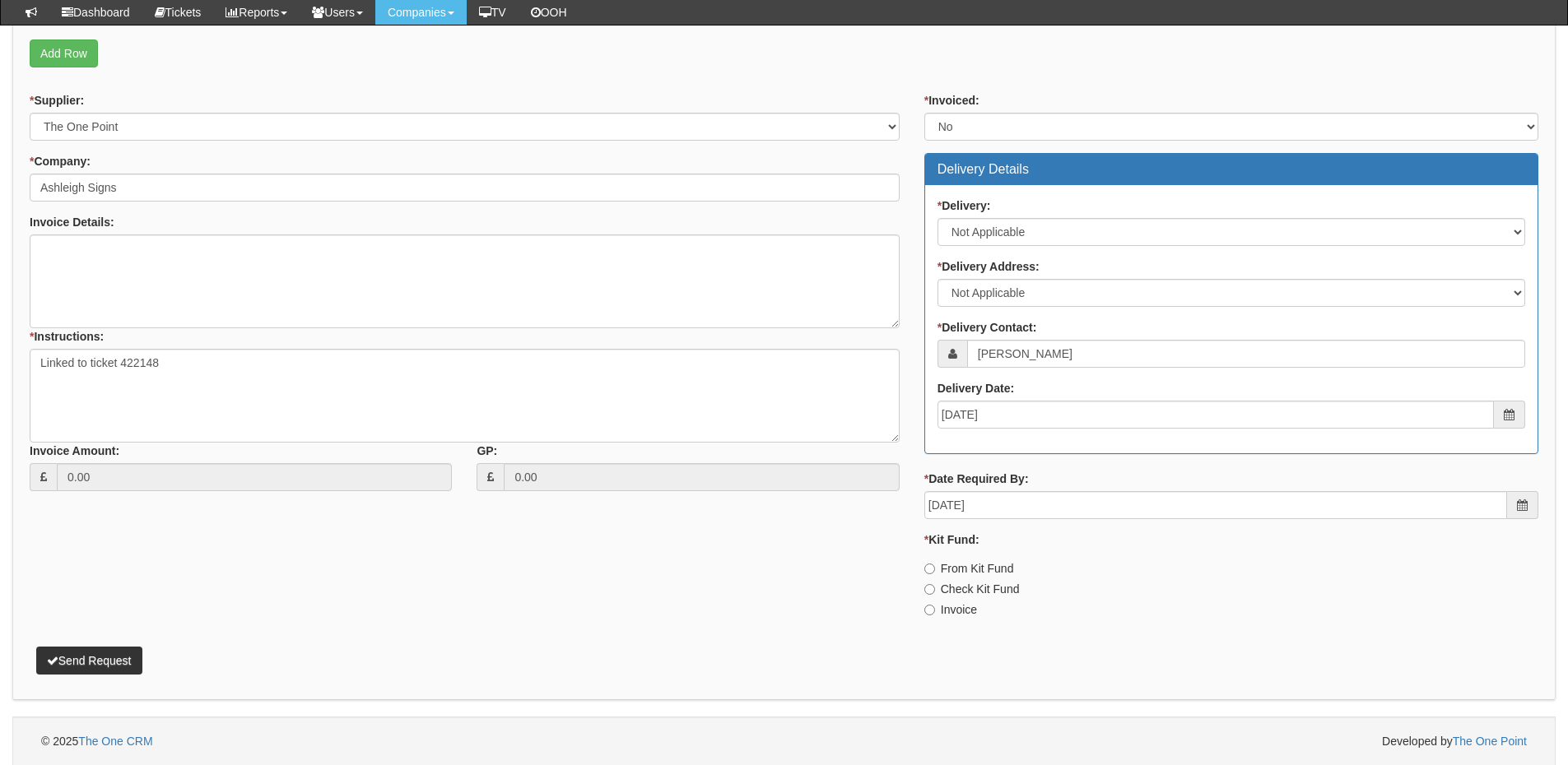
scroll to position [538, 0]
click at [958, 608] on label "Invoice" at bounding box center [951, 609] width 53 height 17
click at [935, 574] on input "Invoice" at bounding box center [930, 568] width 10 height 10
radio input "true"
click at [115, 660] on button "Send Request" at bounding box center [89, 660] width 106 height 28
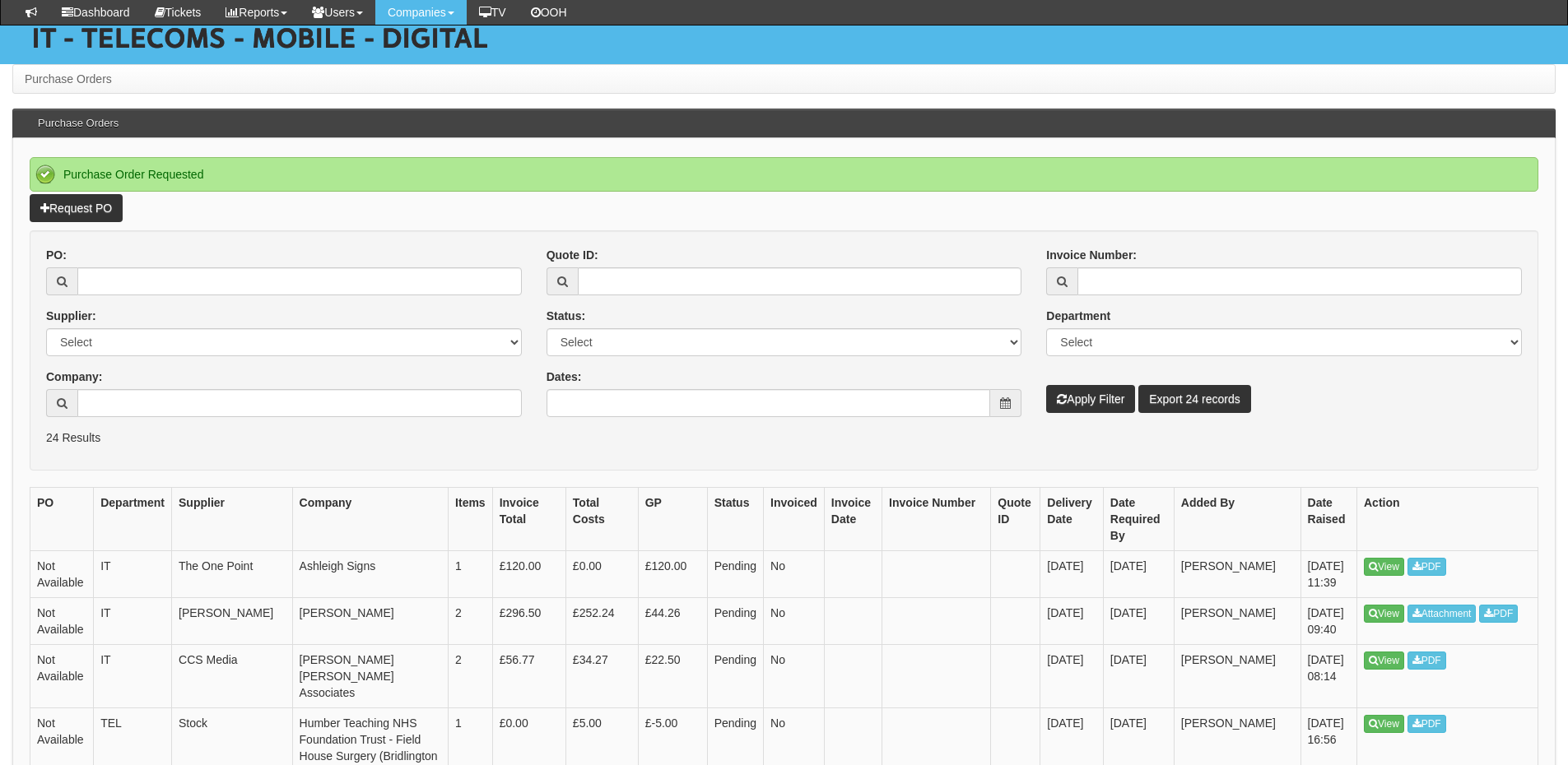
scroll to position [164, 0]
